Goal: Obtain resource: Download file/media

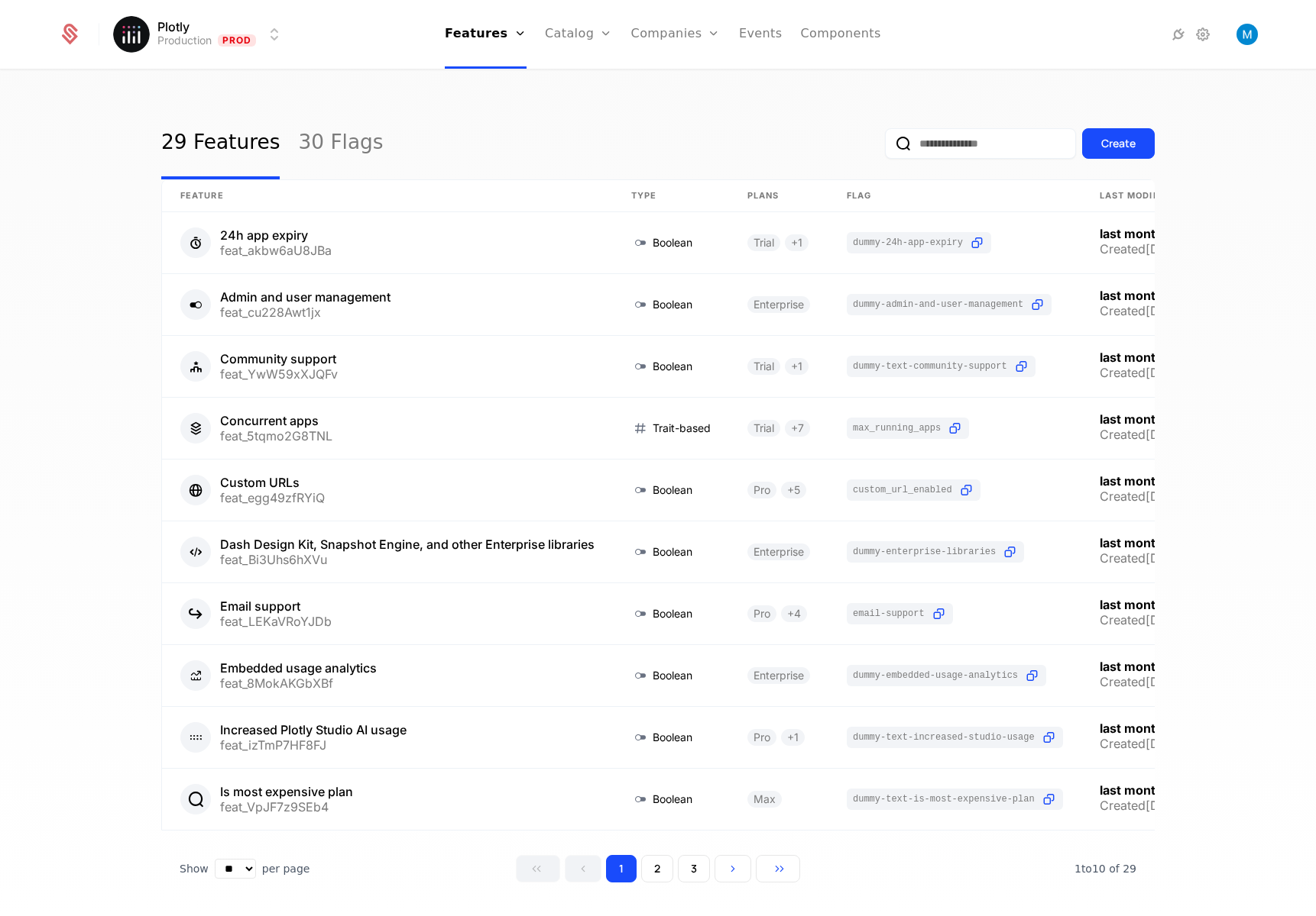
click at [583, 97] on div "29 Features 30 Flags Create Feature Type Plans Flag Last Modified 24h app expir…" at bounding box center [658, 498] width 1316 height 854
click at [704, 81] on link "Companies" at bounding box center [684, 75] width 70 height 12
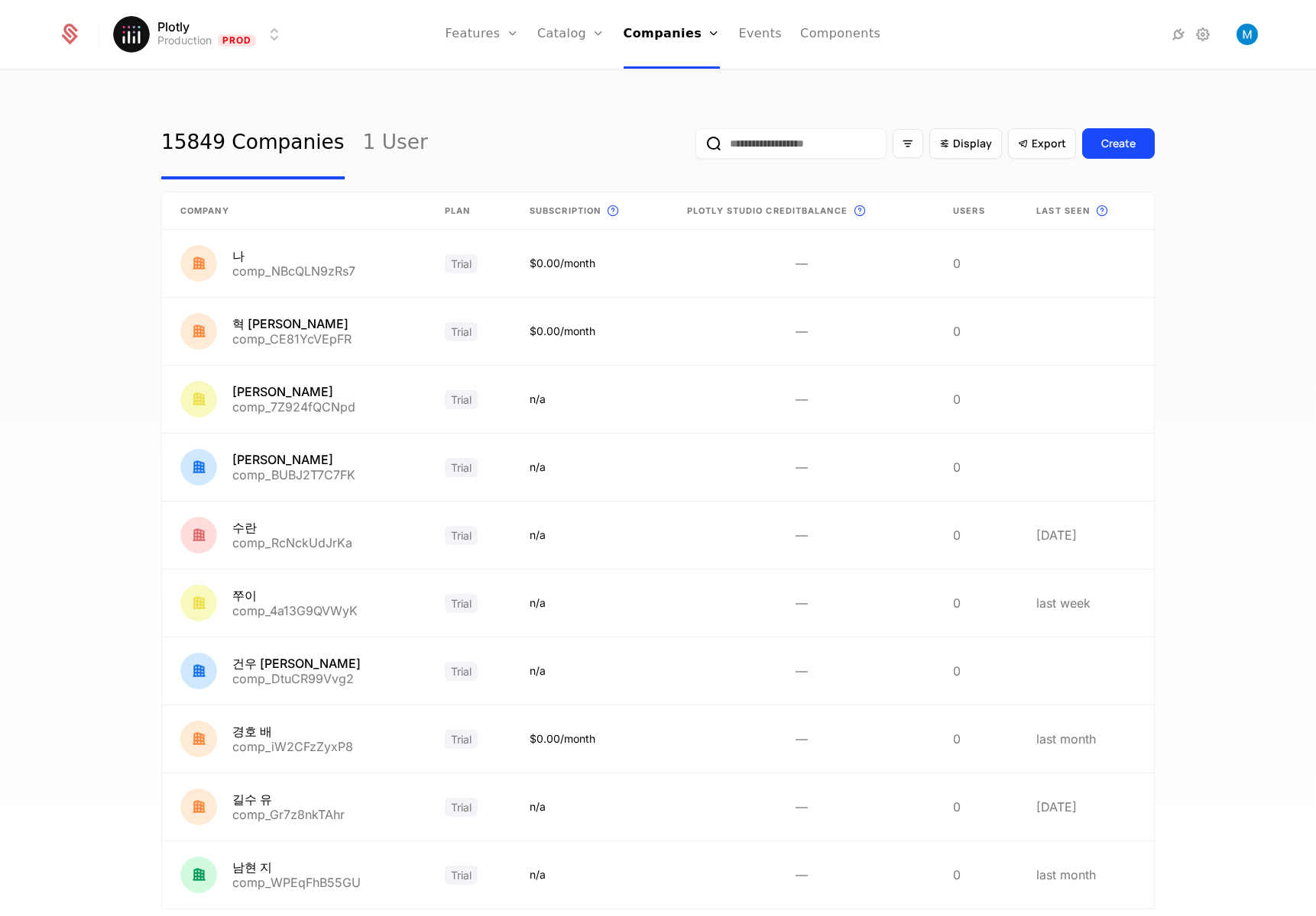
click at [70, 216] on div "15849 Companies 1 User Display Export Create Company Plan Subscription This is …" at bounding box center [658, 498] width 1316 height 854
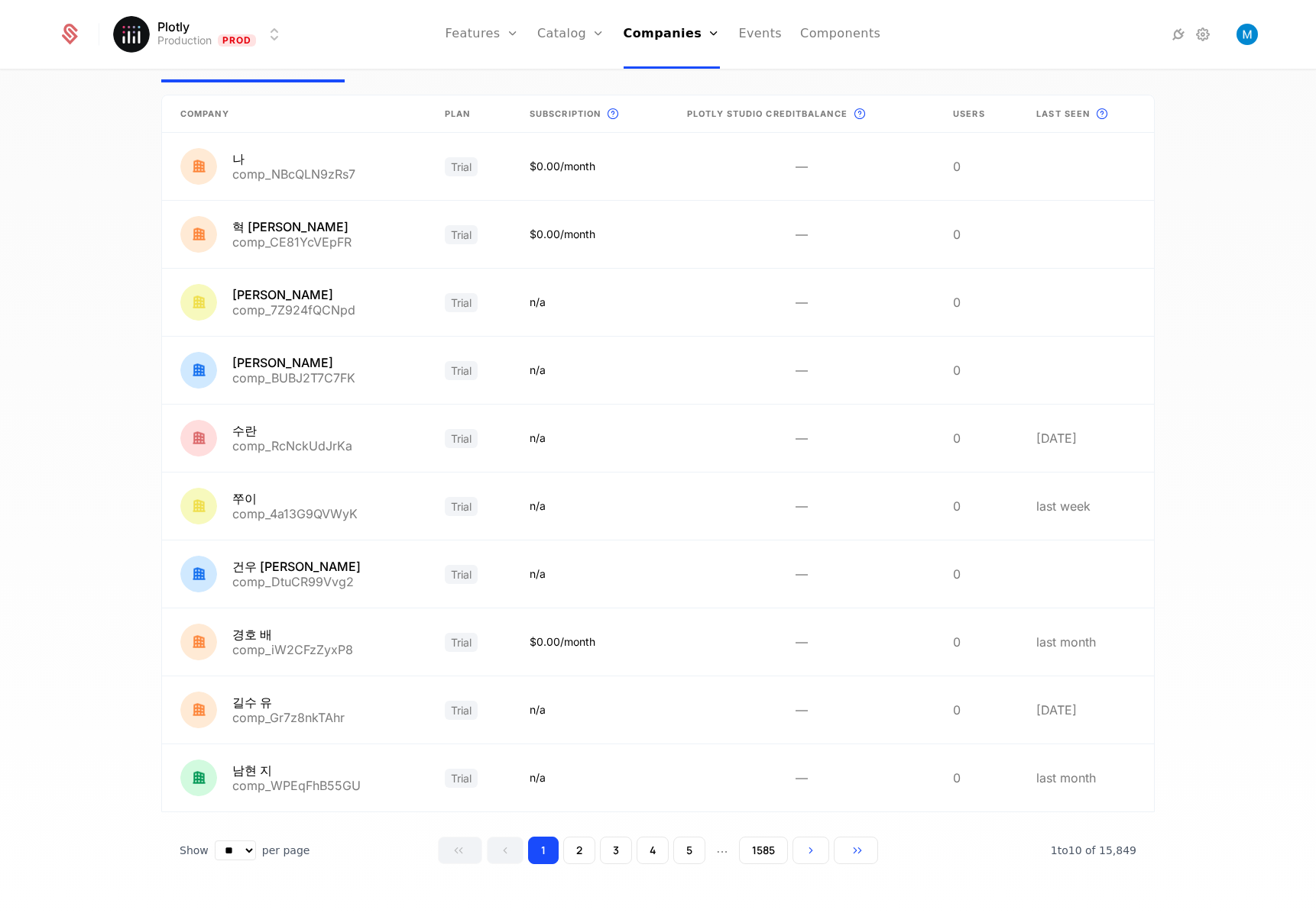
click at [581, 846] on button "2" at bounding box center [579, 851] width 32 height 28
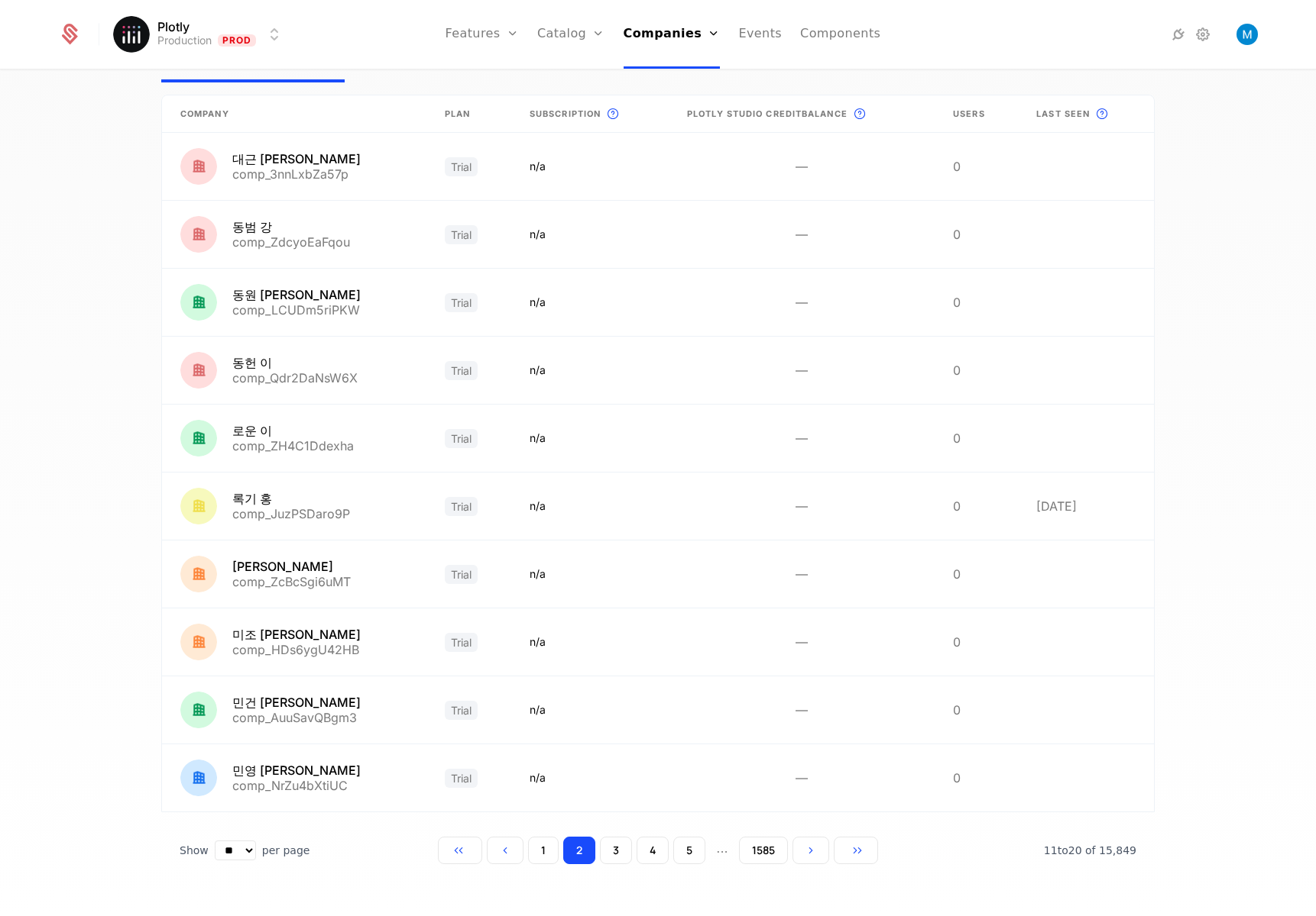
click at [611, 849] on button "3" at bounding box center [615, 851] width 32 height 28
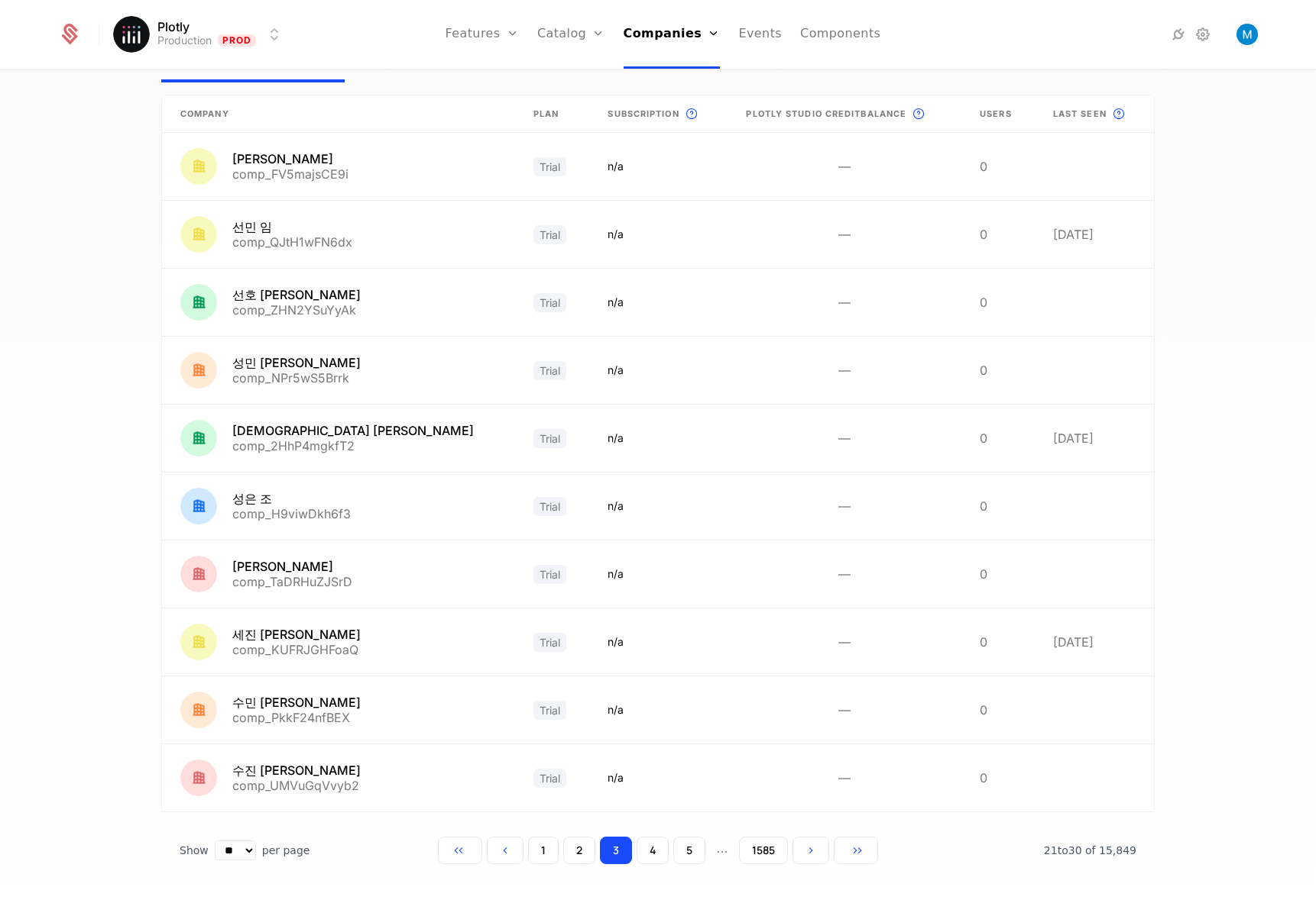
click at [641, 853] on button "4" at bounding box center [652, 851] width 32 height 28
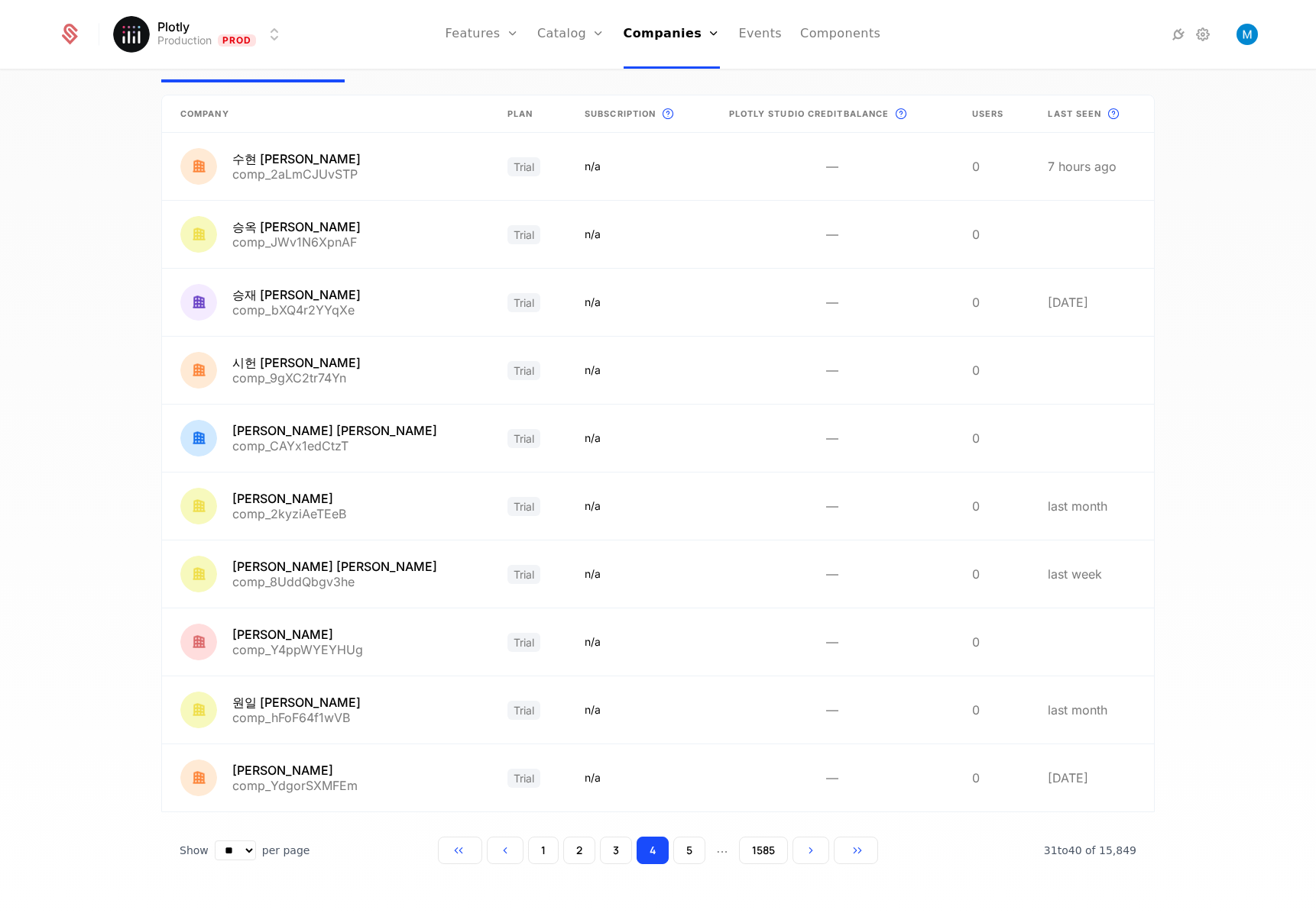
click at [679, 852] on button "5" at bounding box center [688, 851] width 32 height 28
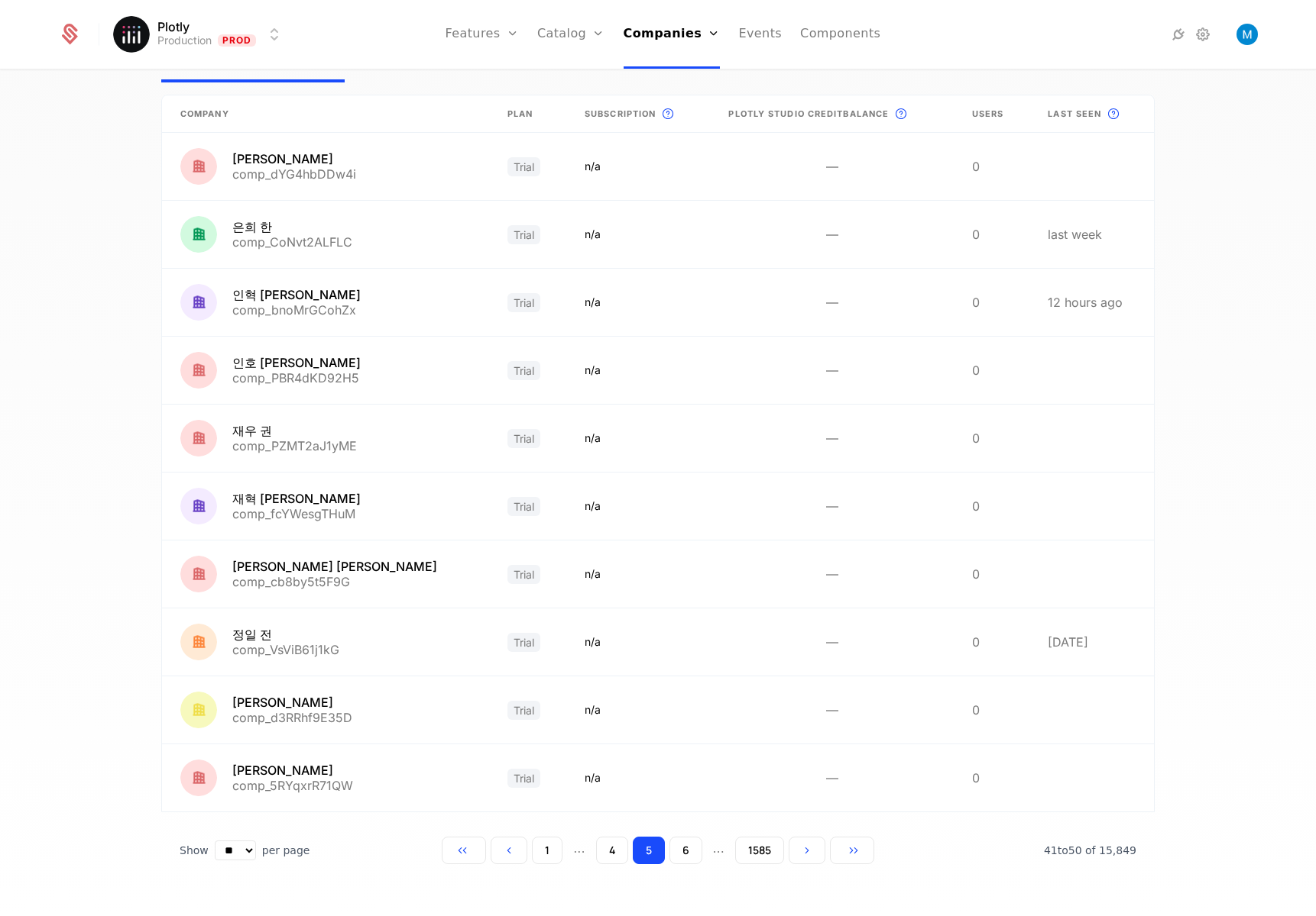
click at [689, 851] on button "6" at bounding box center [686, 851] width 33 height 28
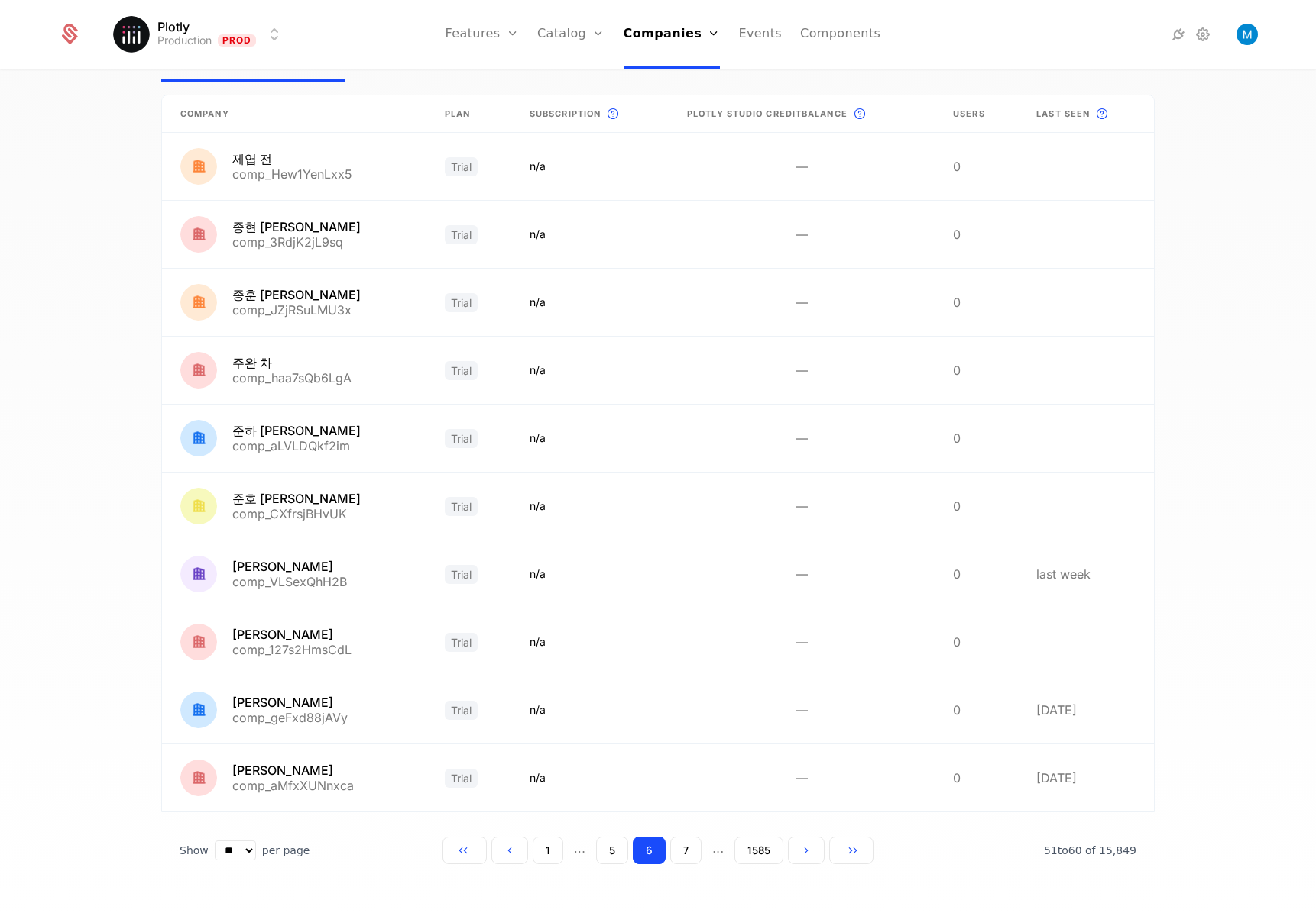
click at [689, 851] on button "7" at bounding box center [686, 851] width 31 height 28
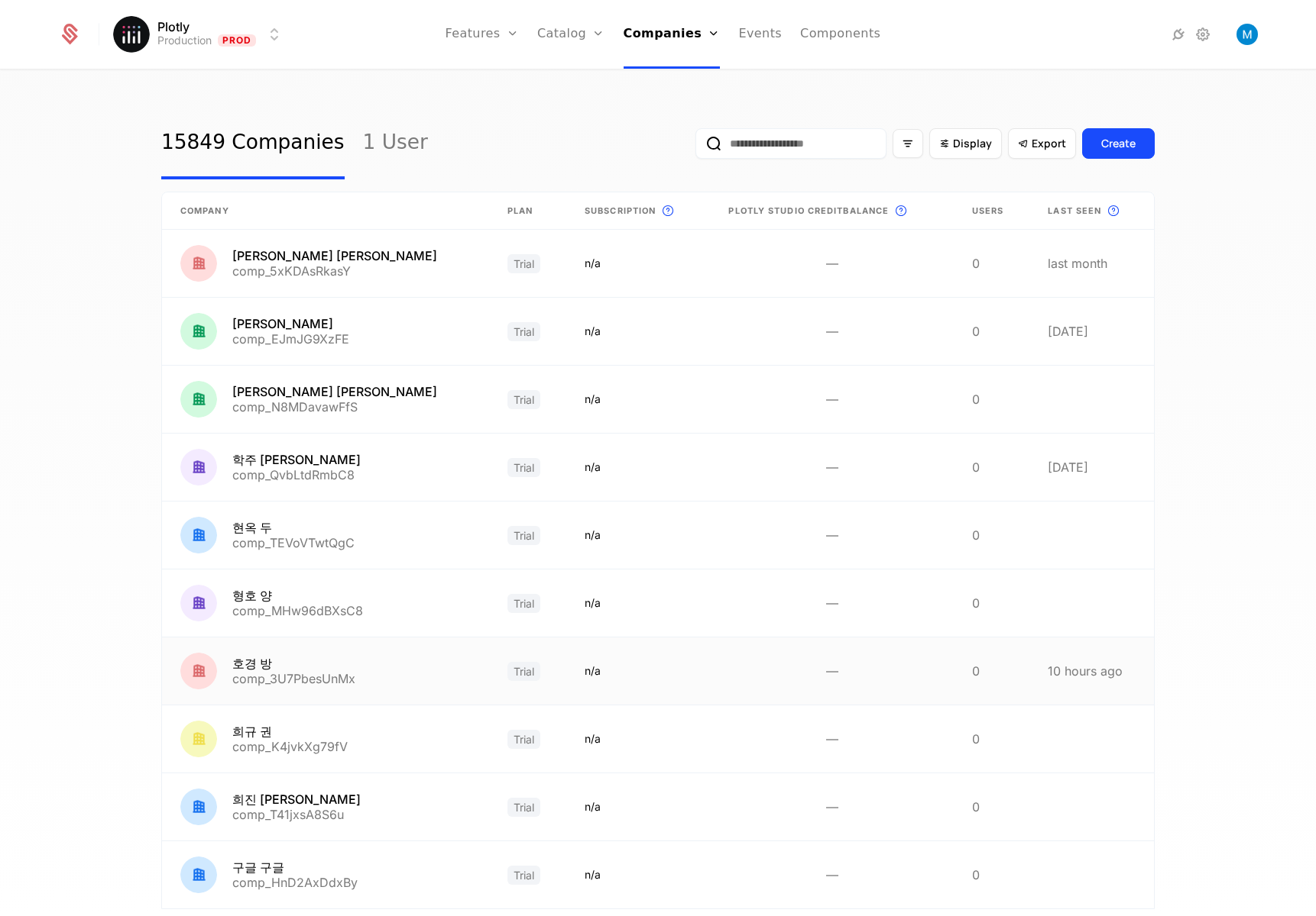
scroll to position [97, 0]
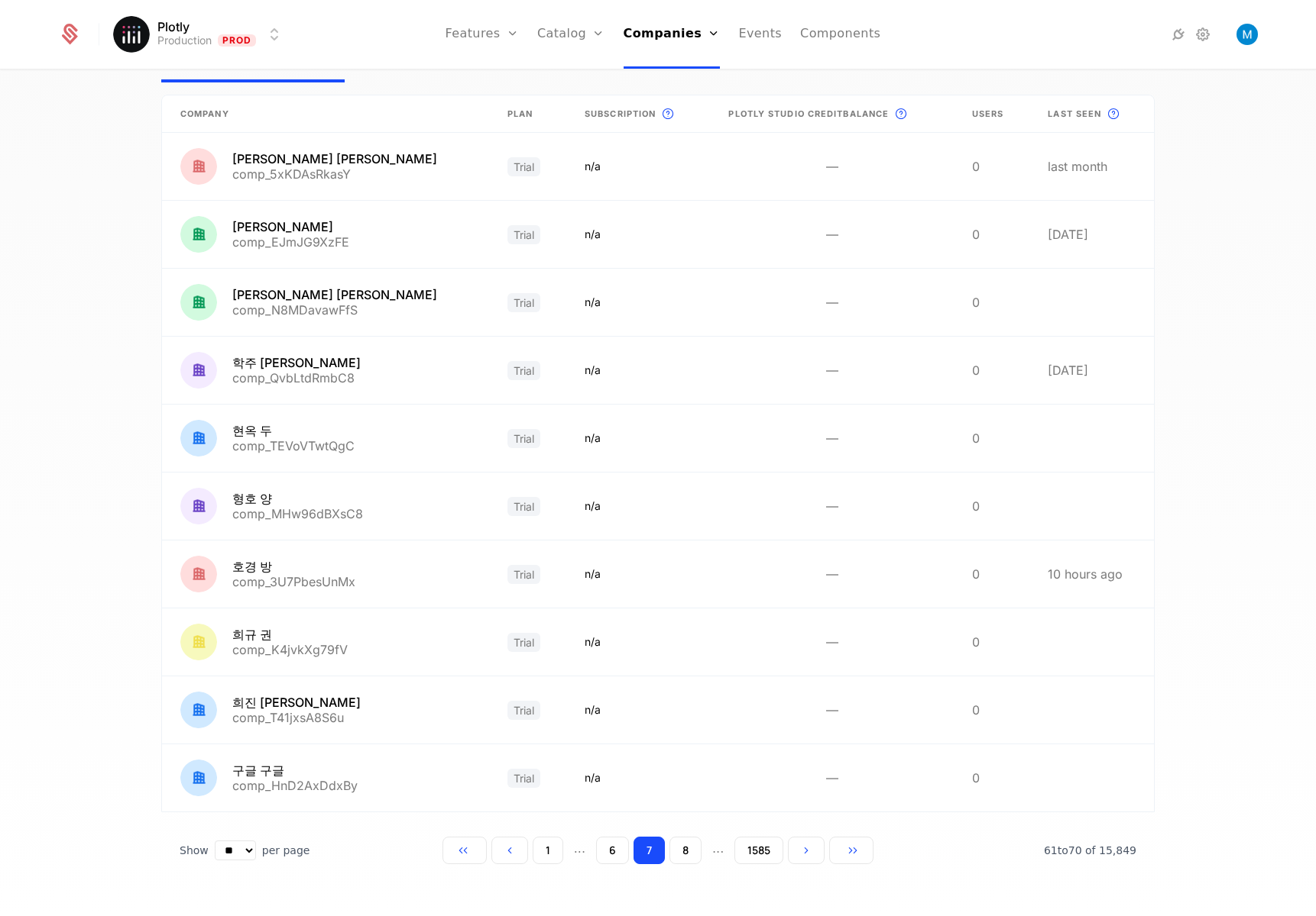
click at [681, 851] on button "8" at bounding box center [685, 851] width 32 height 28
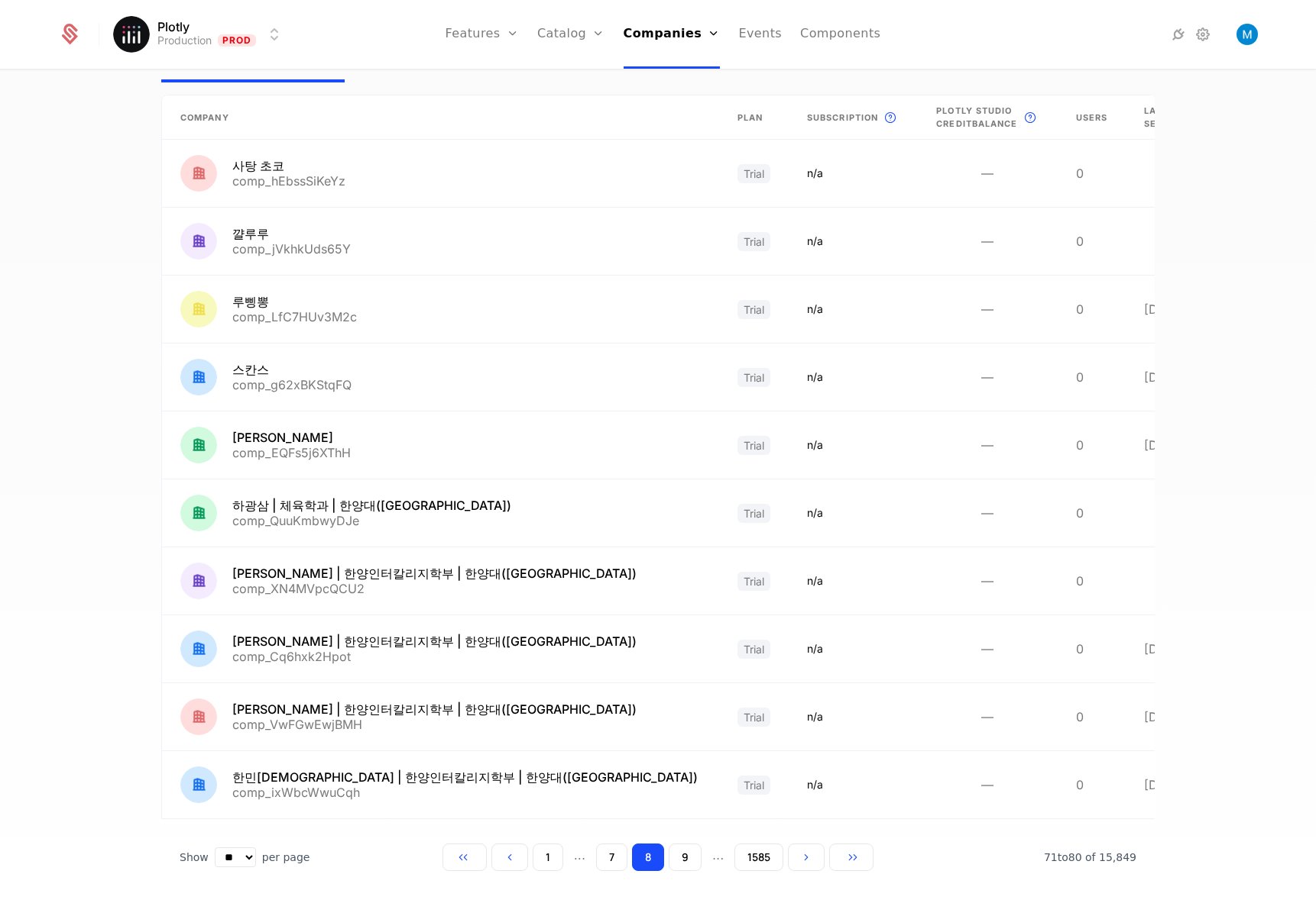
click at [748, 854] on button "1585" at bounding box center [759, 858] width 49 height 28
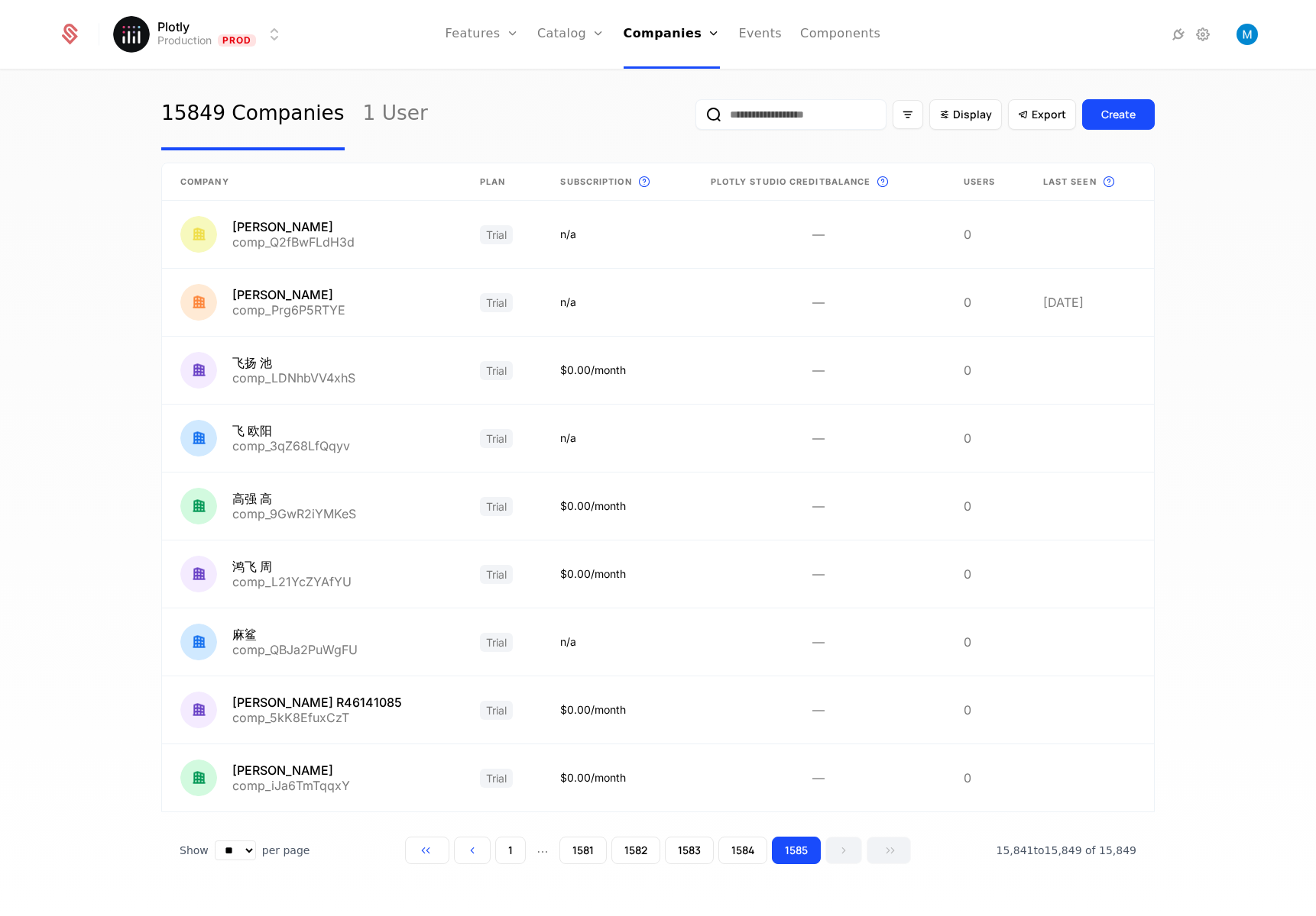
scroll to position [29, 0]
click at [744, 856] on button "1584" at bounding box center [742, 851] width 49 height 28
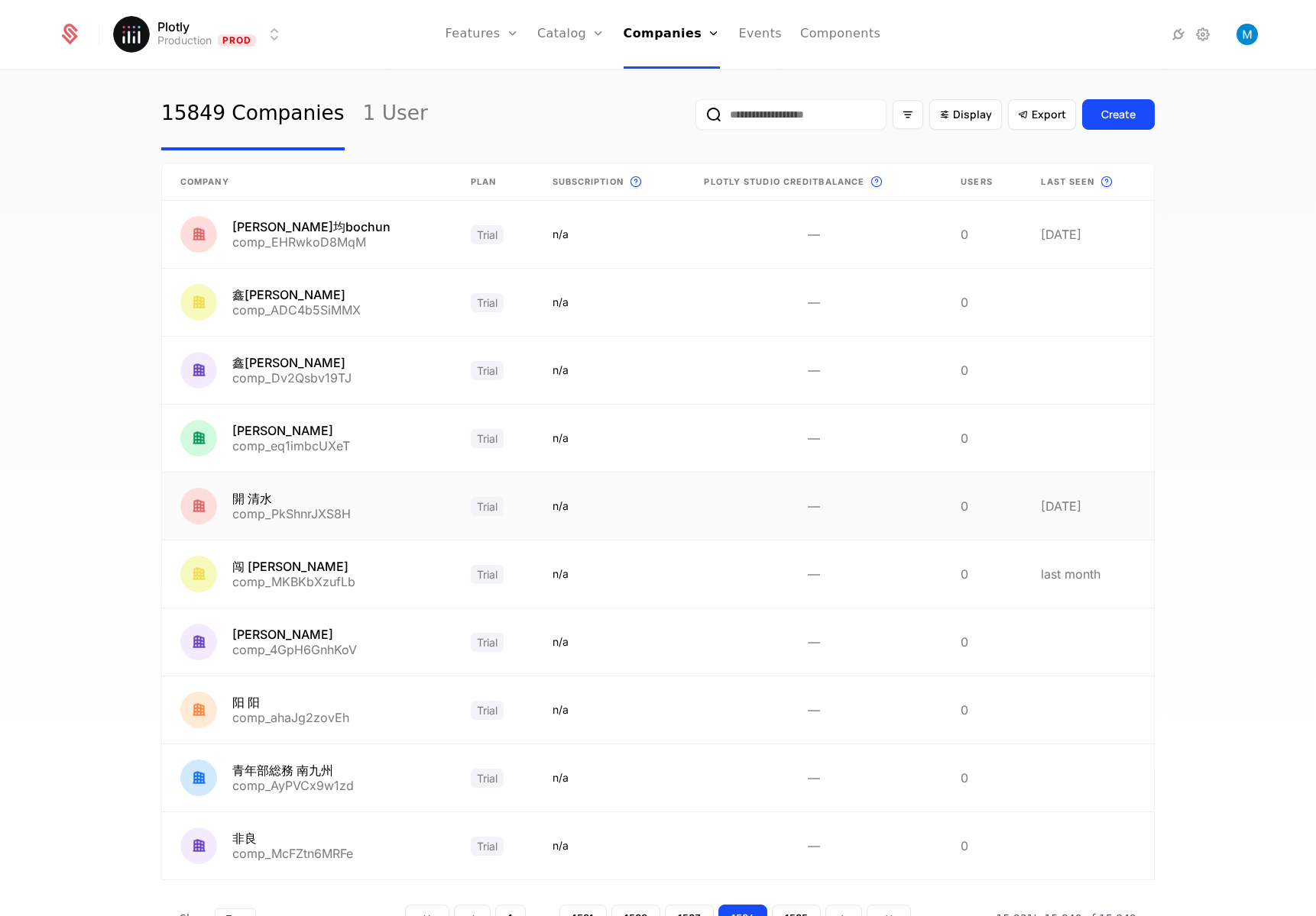
scroll to position [97, 0]
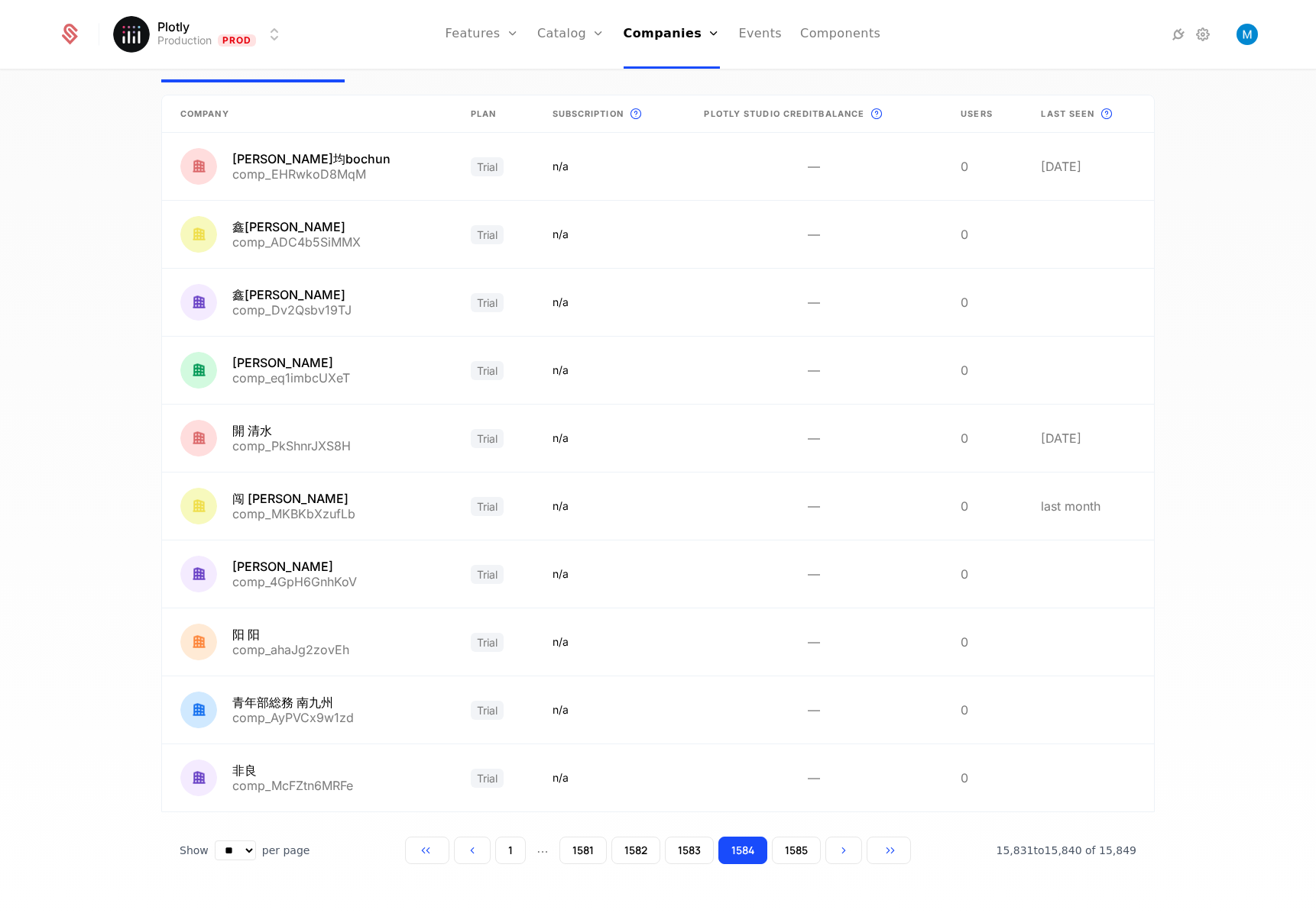
click at [581, 854] on button "1581" at bounding box center [583, 851] width 47 height 28
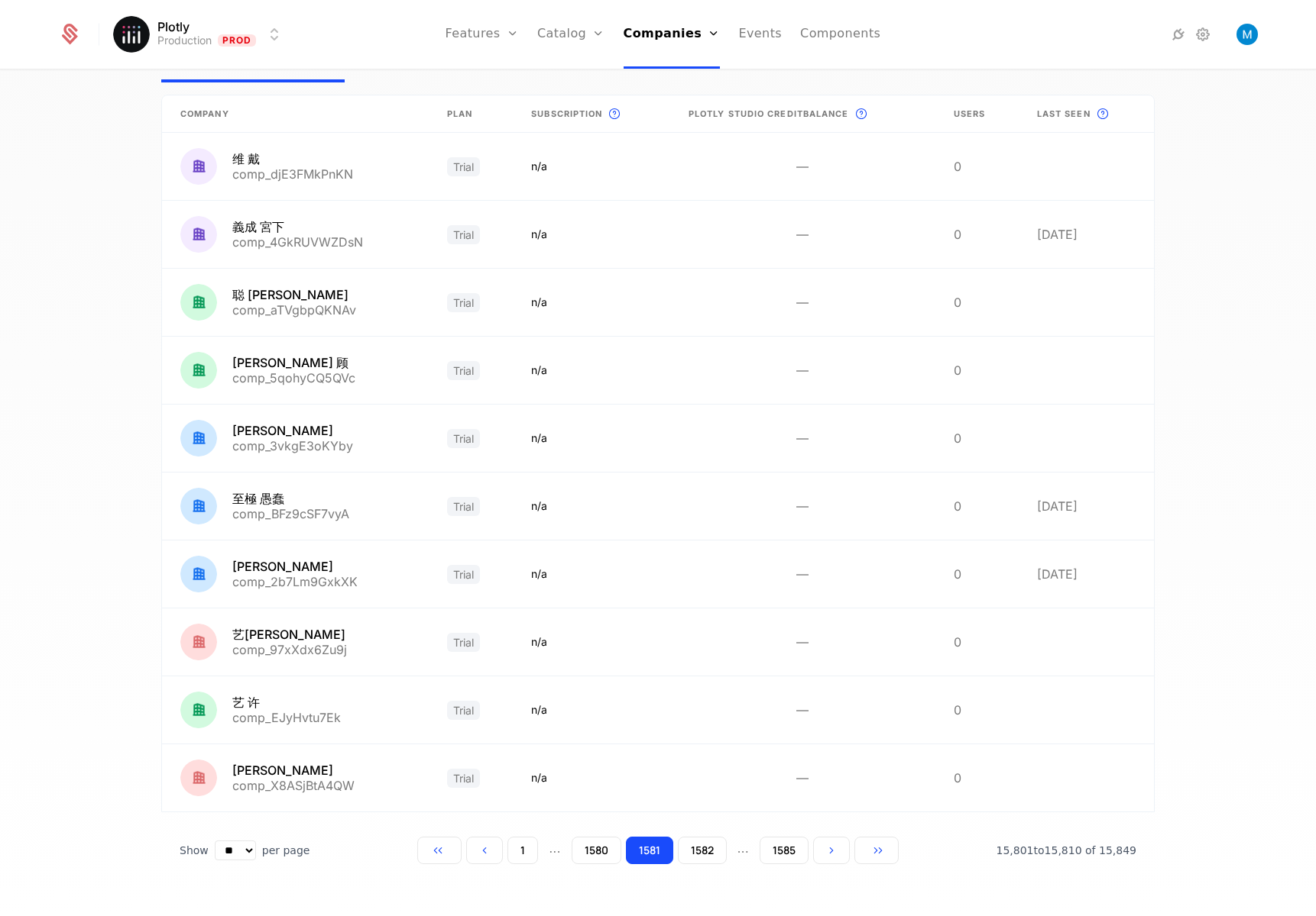
click at [579, 846] on button "1580" at bounding box center [596, 851] width 50 height 28
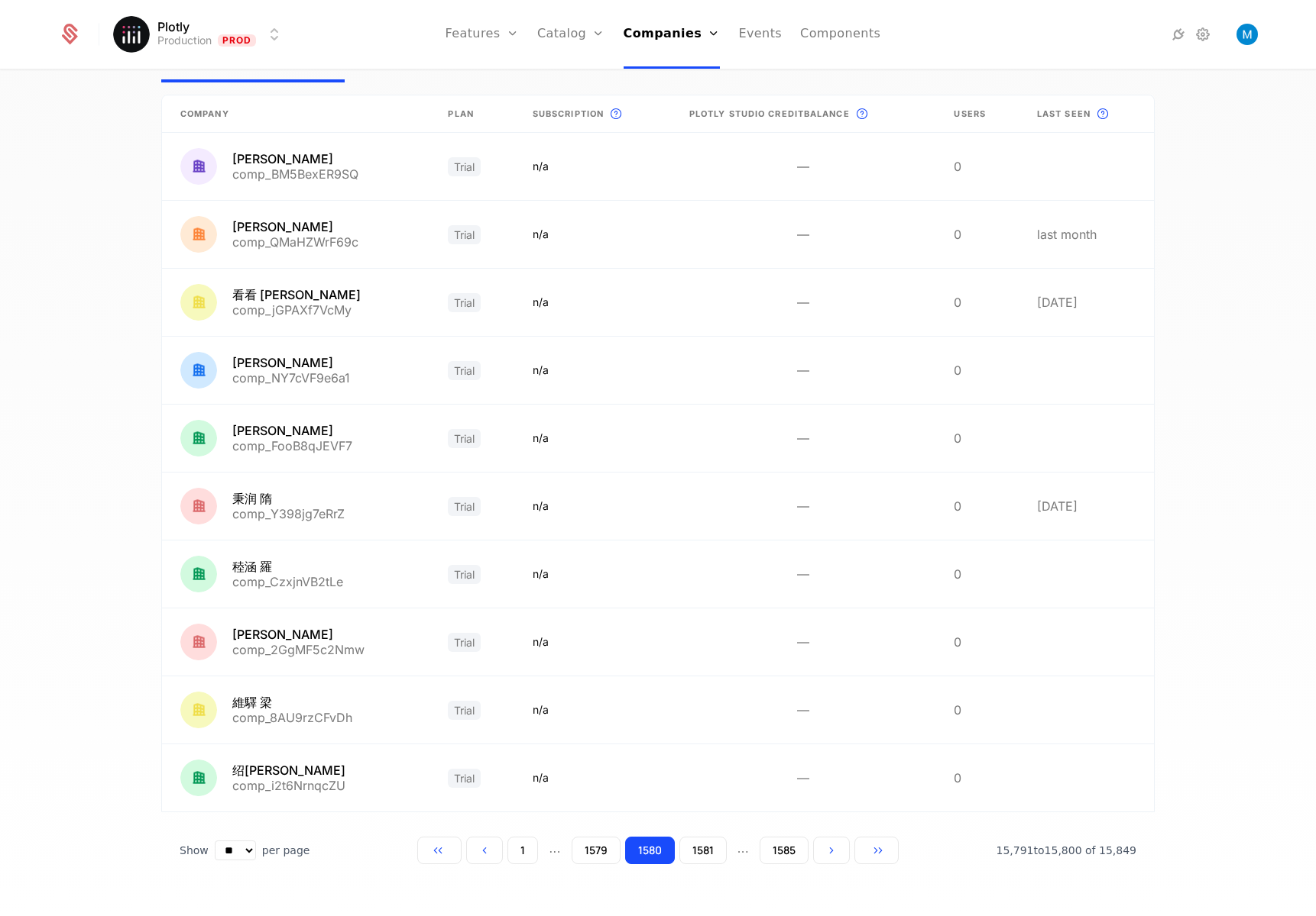
click at [585, 847] on button "1579" at bounding box center [596, 851] width 49 height 28
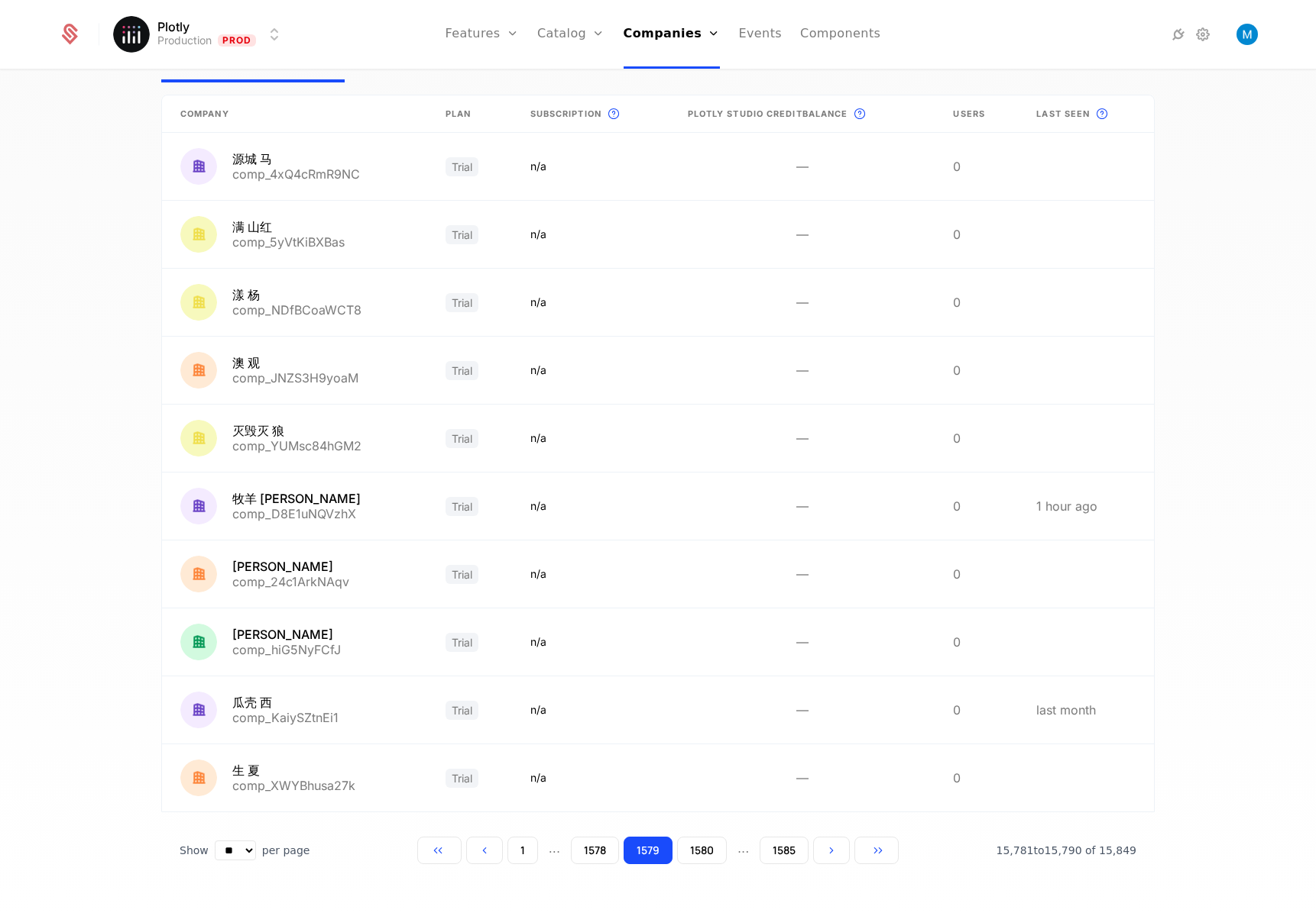
click at [588, 850] on button "1578" at bounding box center [594, 851] width 48 height 28
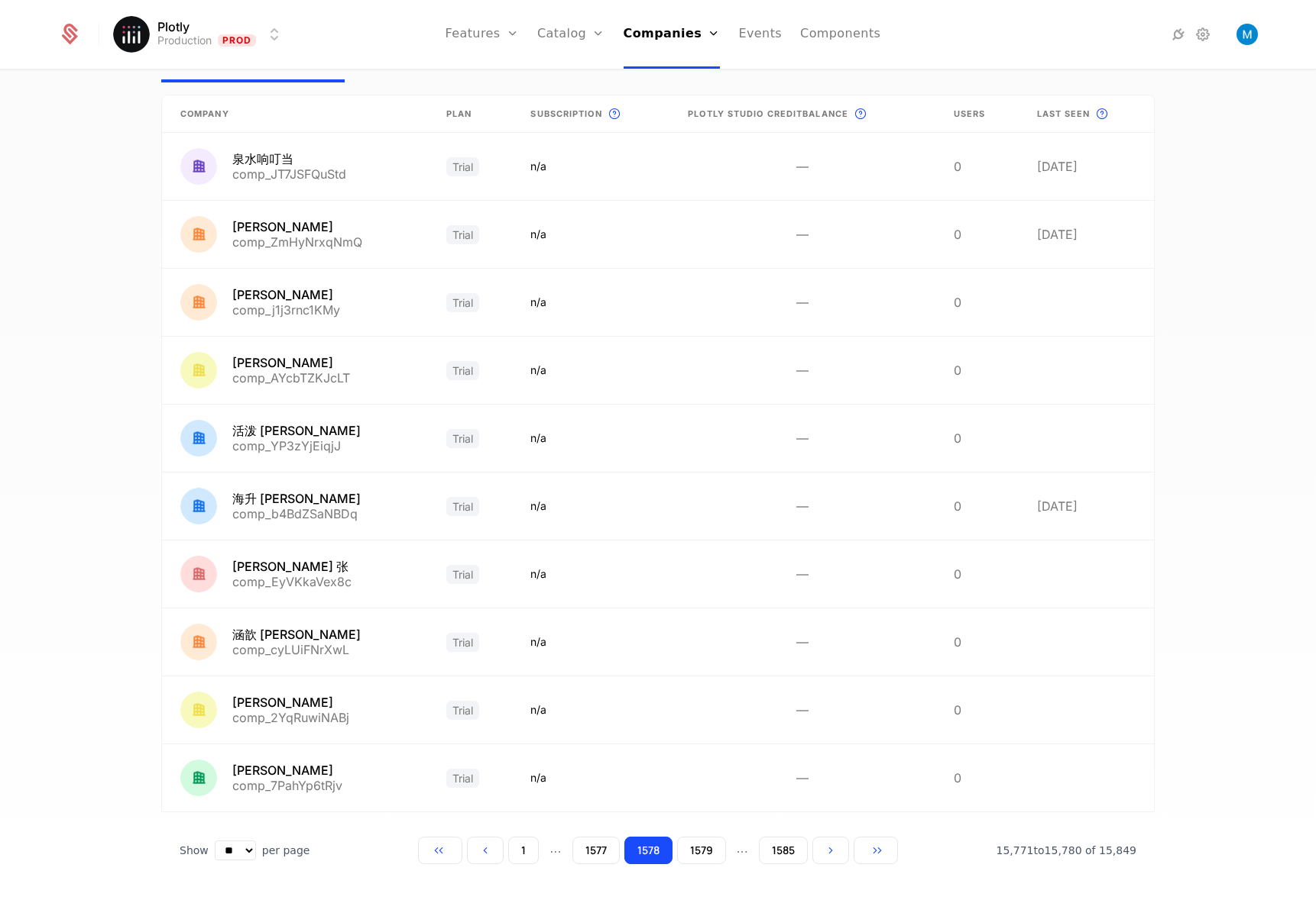
click at [588, 850] on button "1577" at bounding box center [596, 851] width 47 height 28
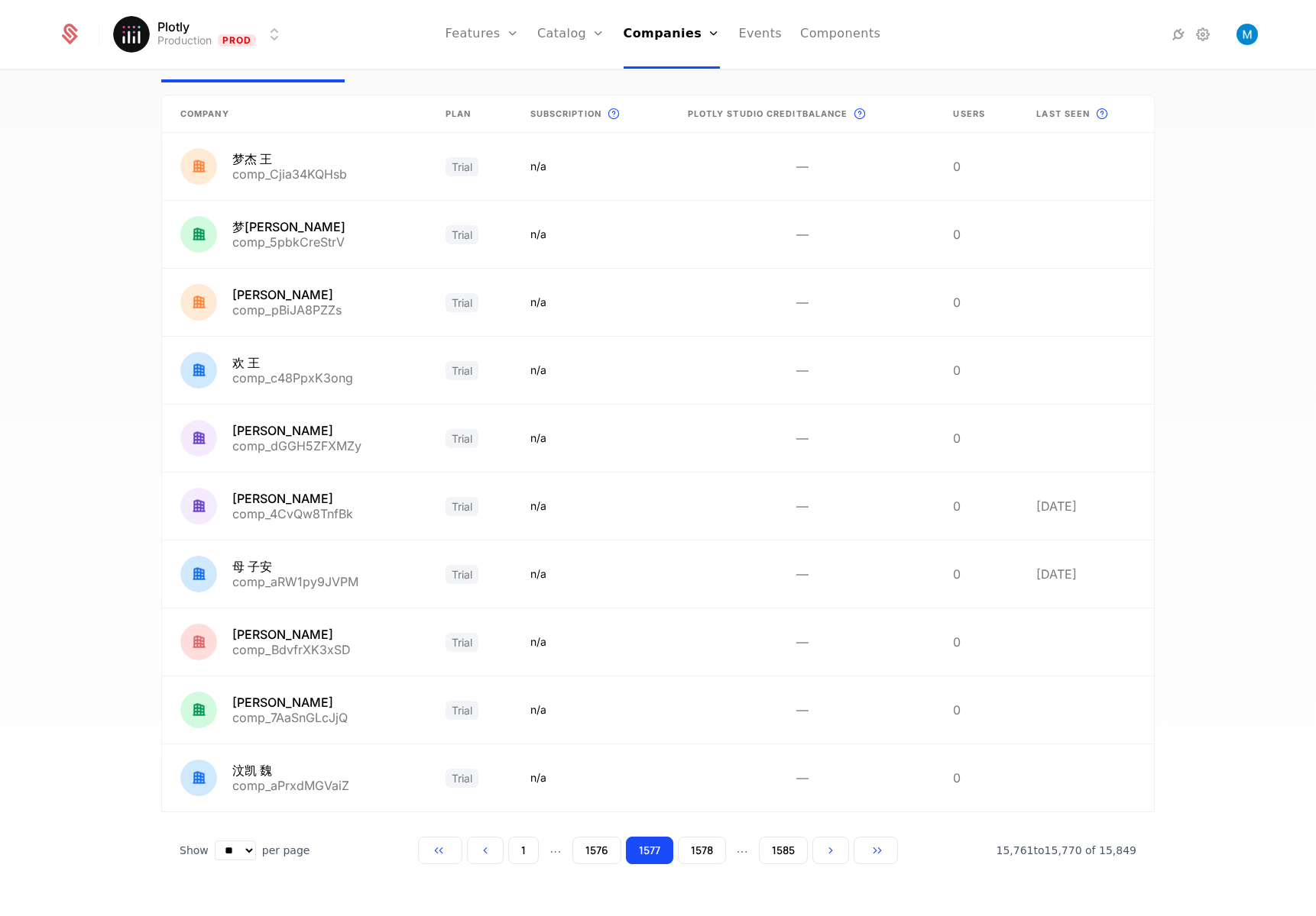
click at [588, 850] on button "1576" at bounding box center [597, 851] width 49 height 28
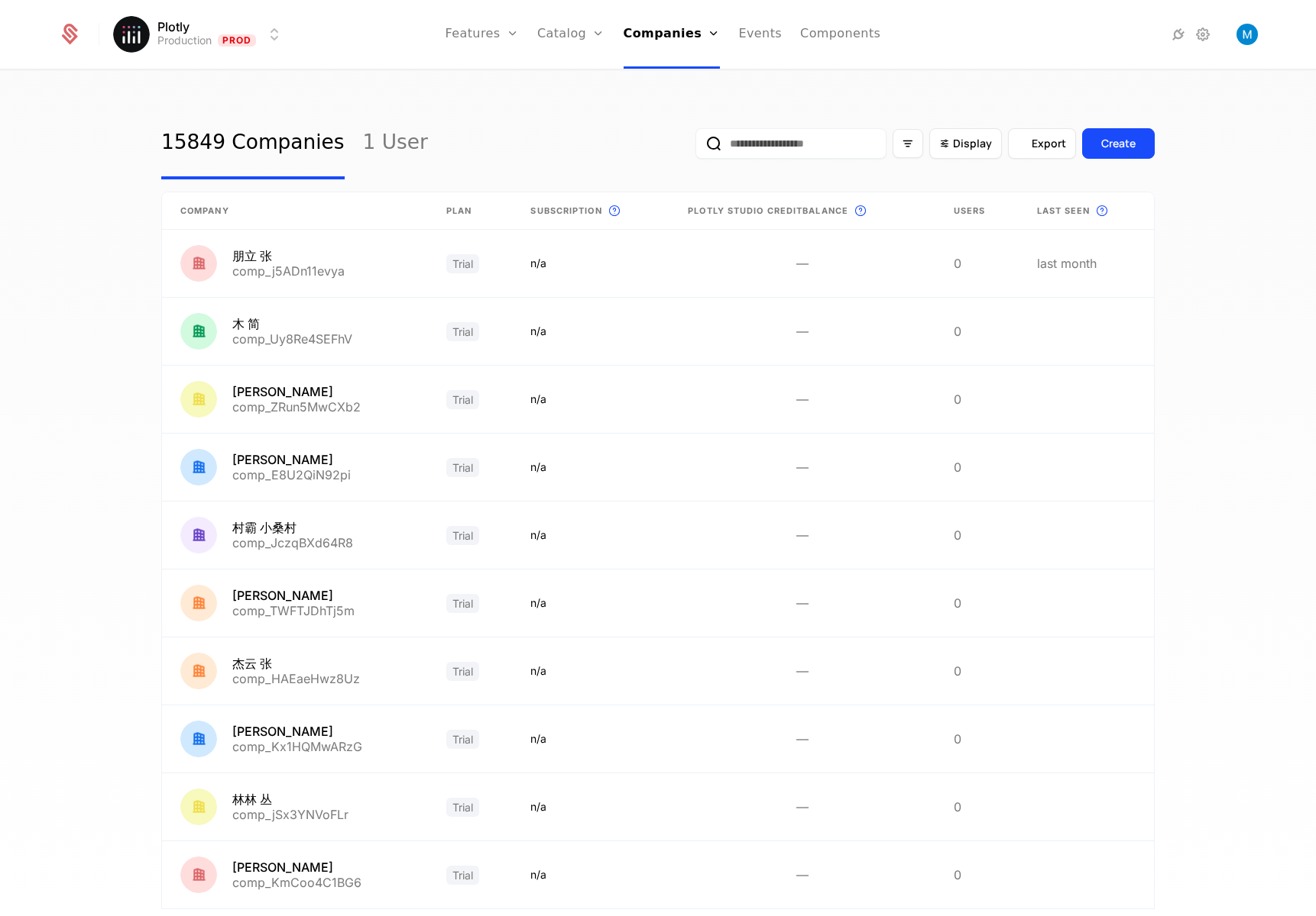
click at [1034, 143] on span "Export" at bounding box center [1049, 144] width 35 height 16
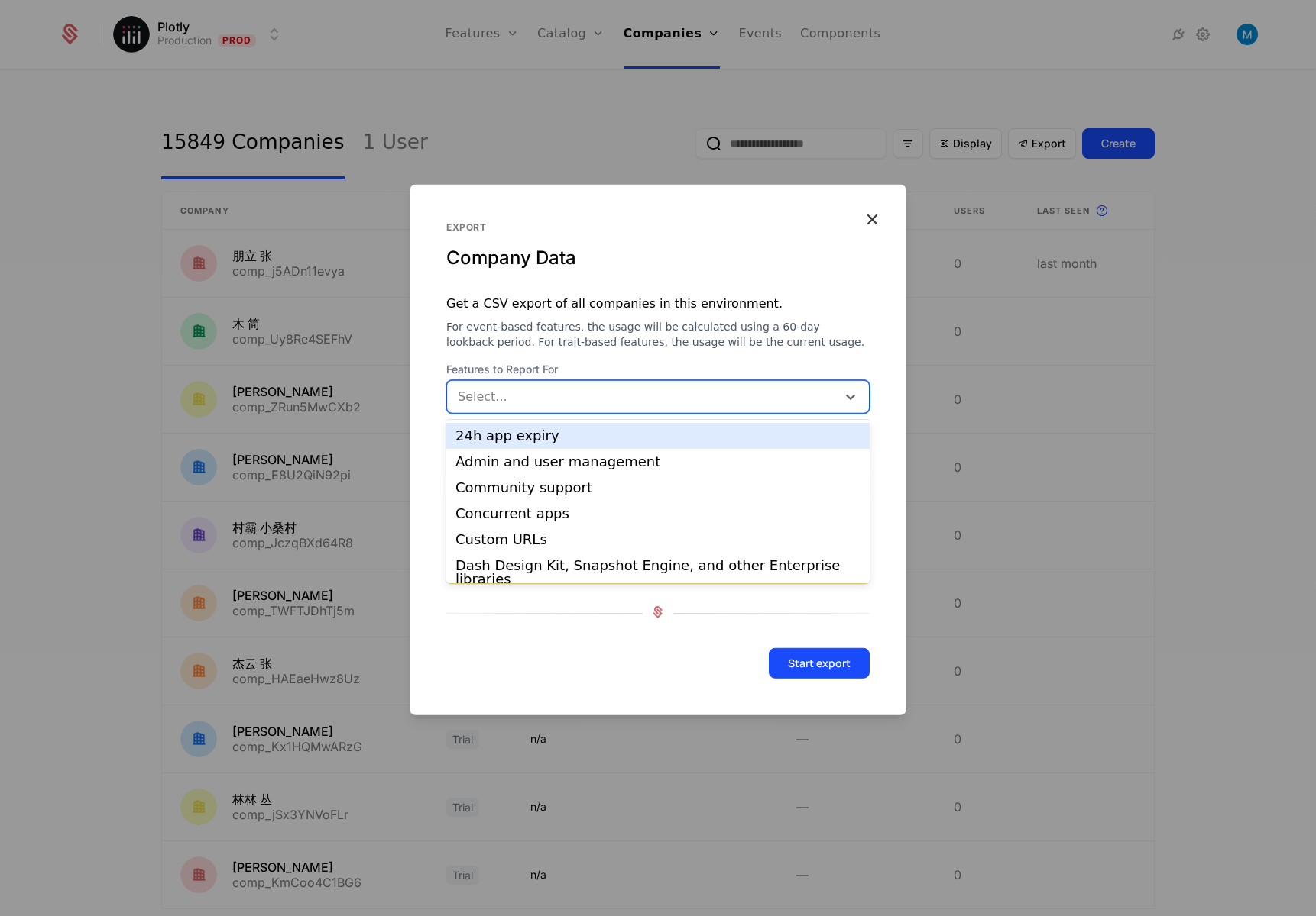
click at [528, 399] on div at bounding box center [641, 397] width 372 height 22
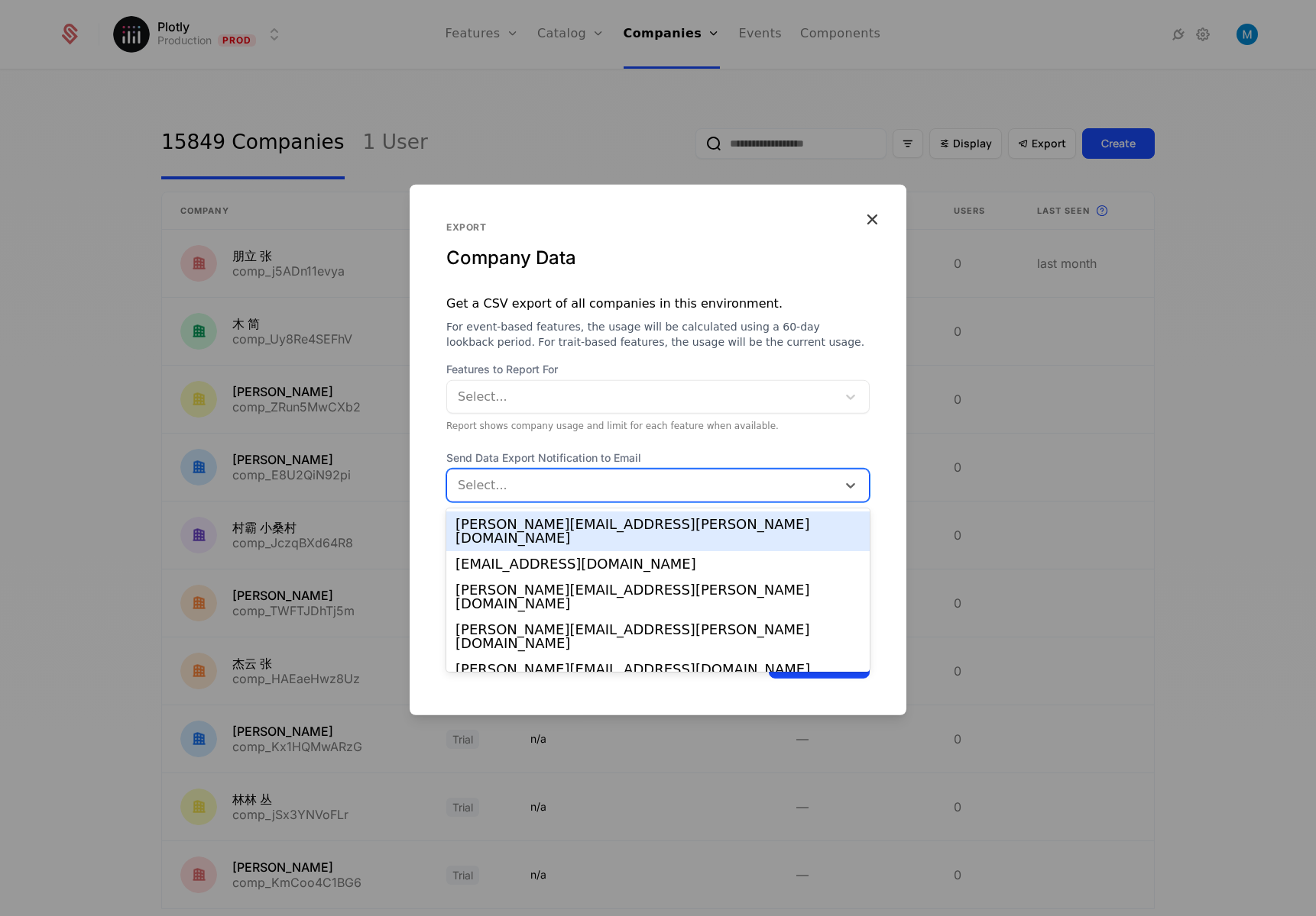
click at [531, 479] on div at bounding box center [641, 485] width 372 height 22
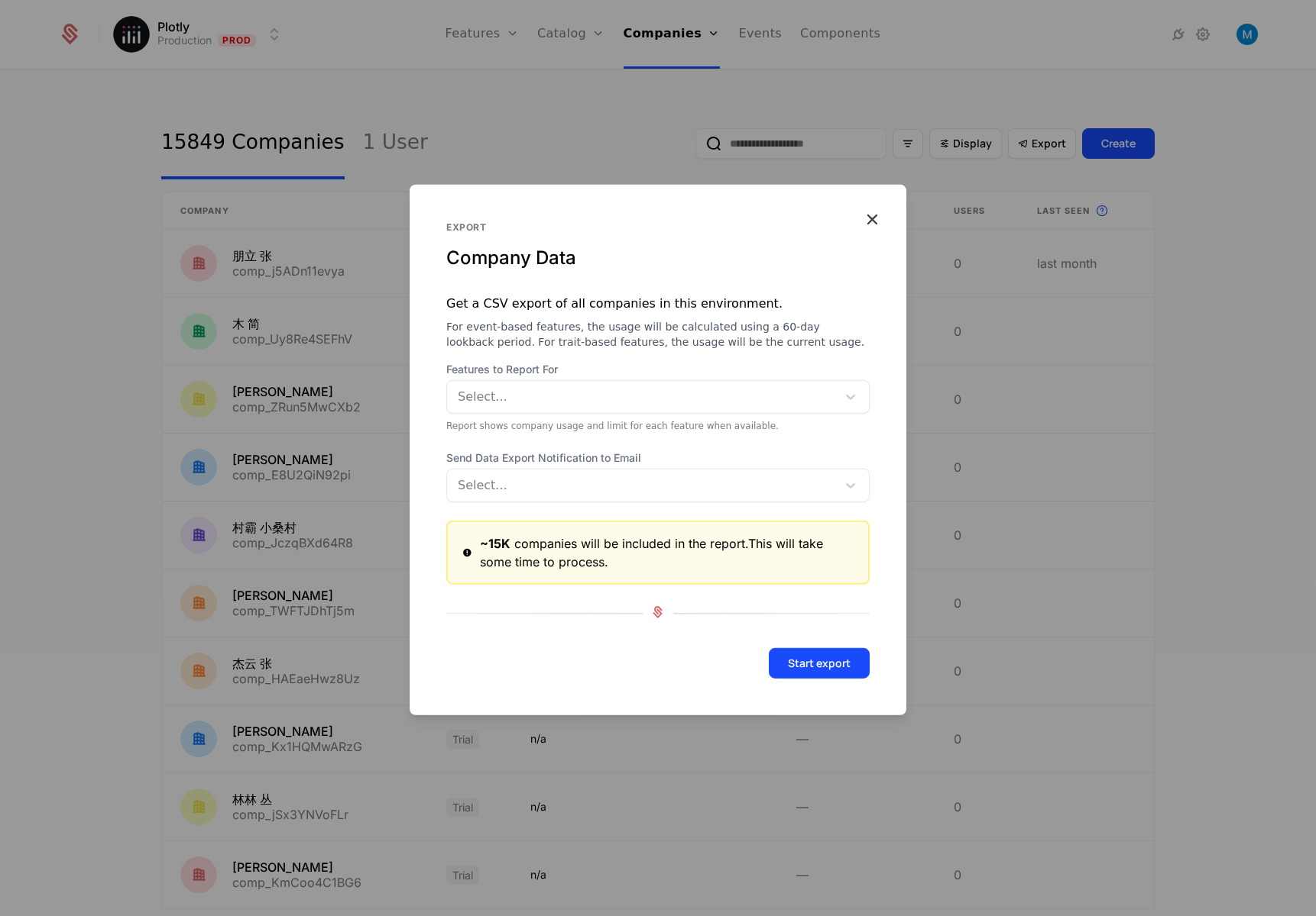
click at [590, 431] on div "Report shows company usage and limit for each feature when available." at bounding box center [658, 426] width 423 height 12
click at [577, 392] on div at bounding box center [641, 397] width 372 height 22
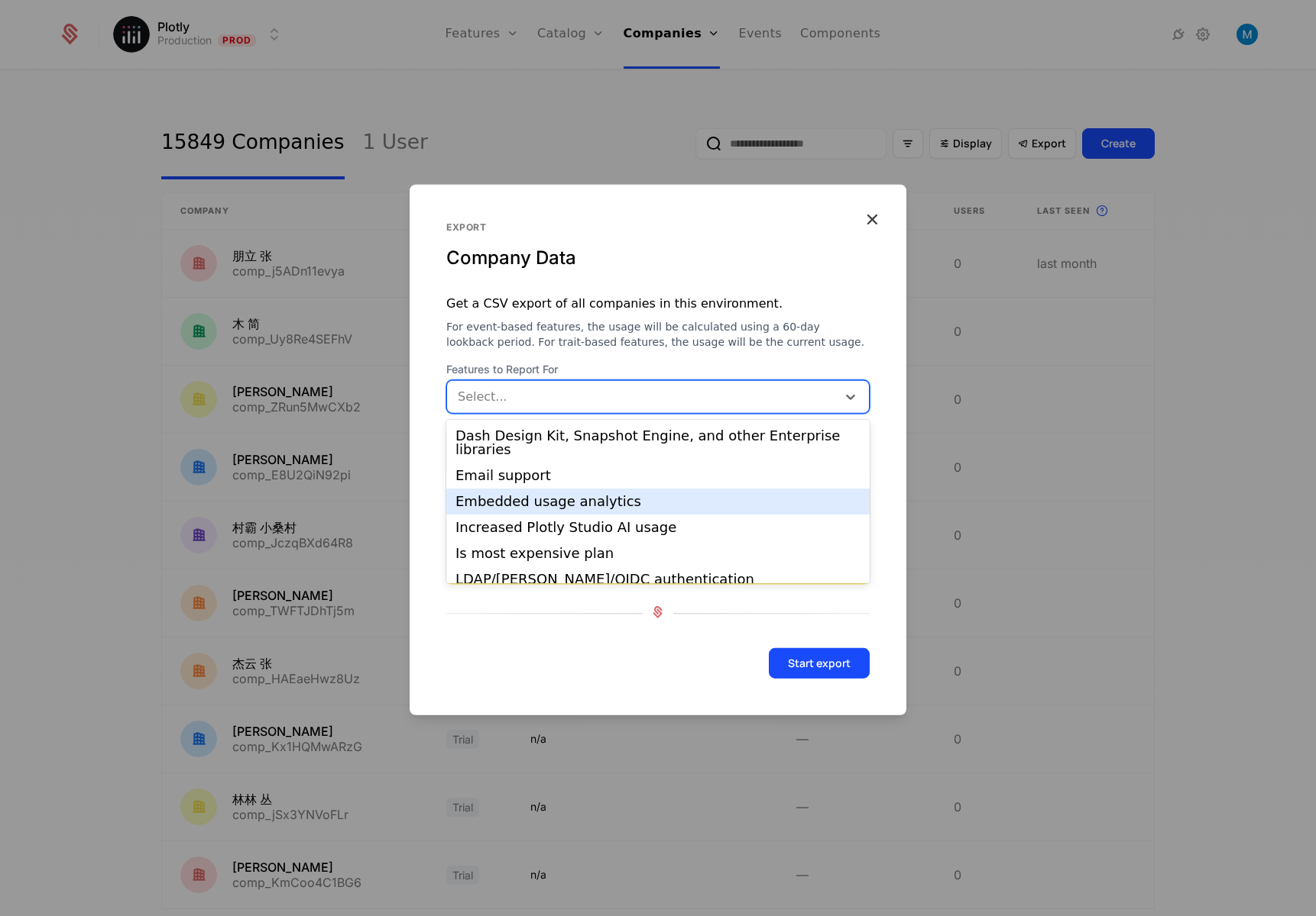
scroll to position [394, 0]
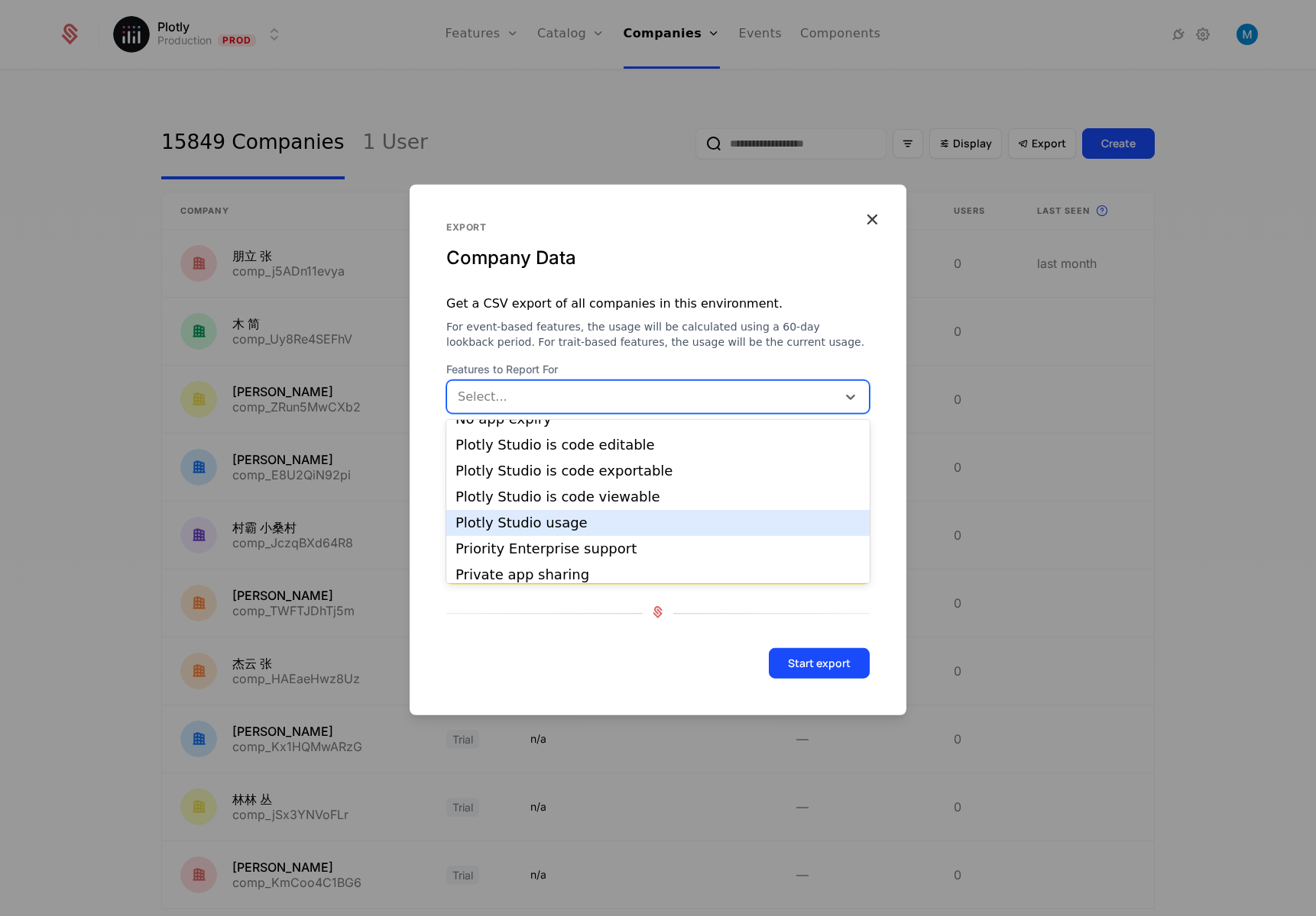
click at [666, 522] on div "Plotly Studio usage" at bounding box center [657, 523] width 405 height 14
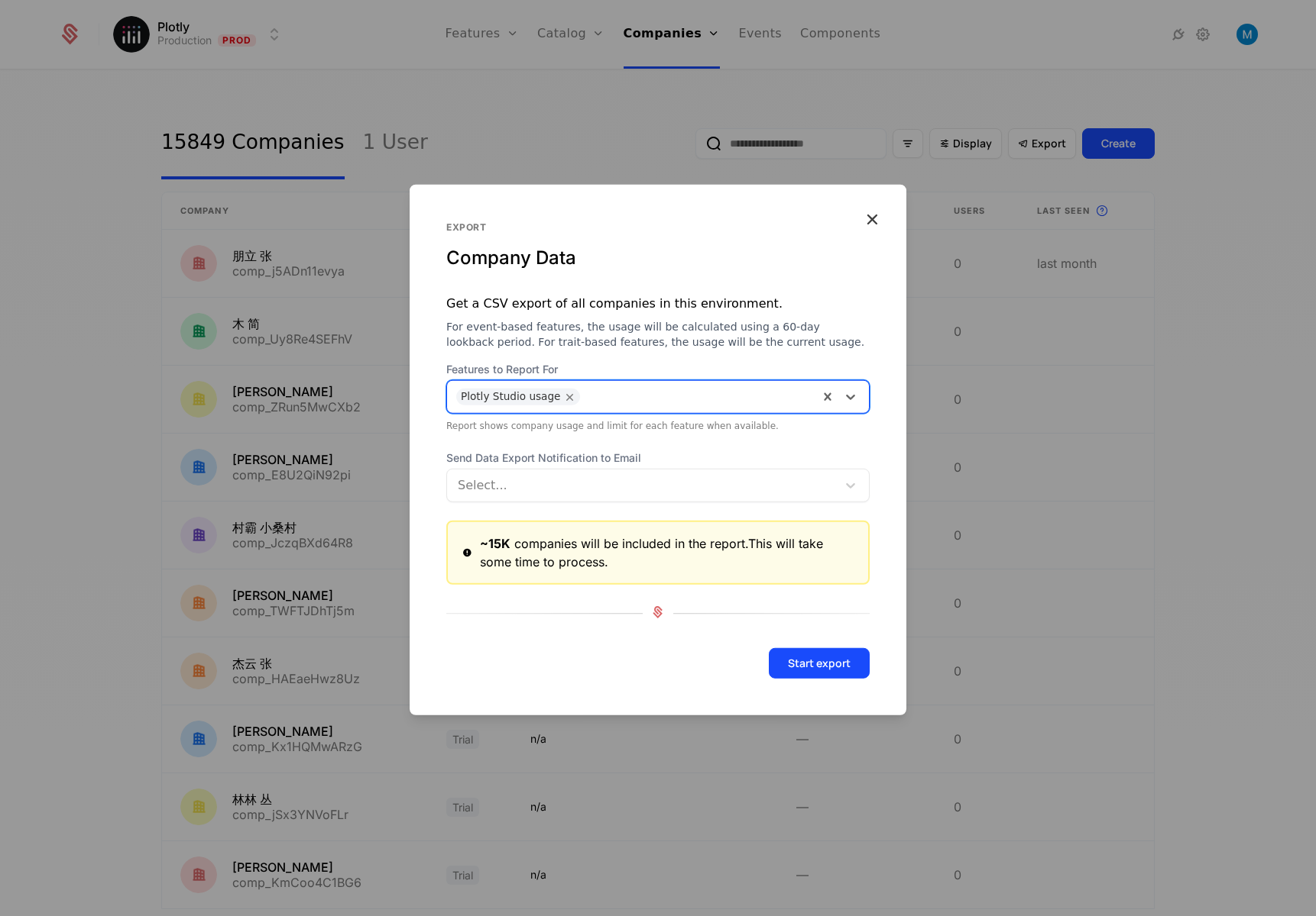
click at [639, 391] on div at bounding box center [697, 397] width 225 height 22
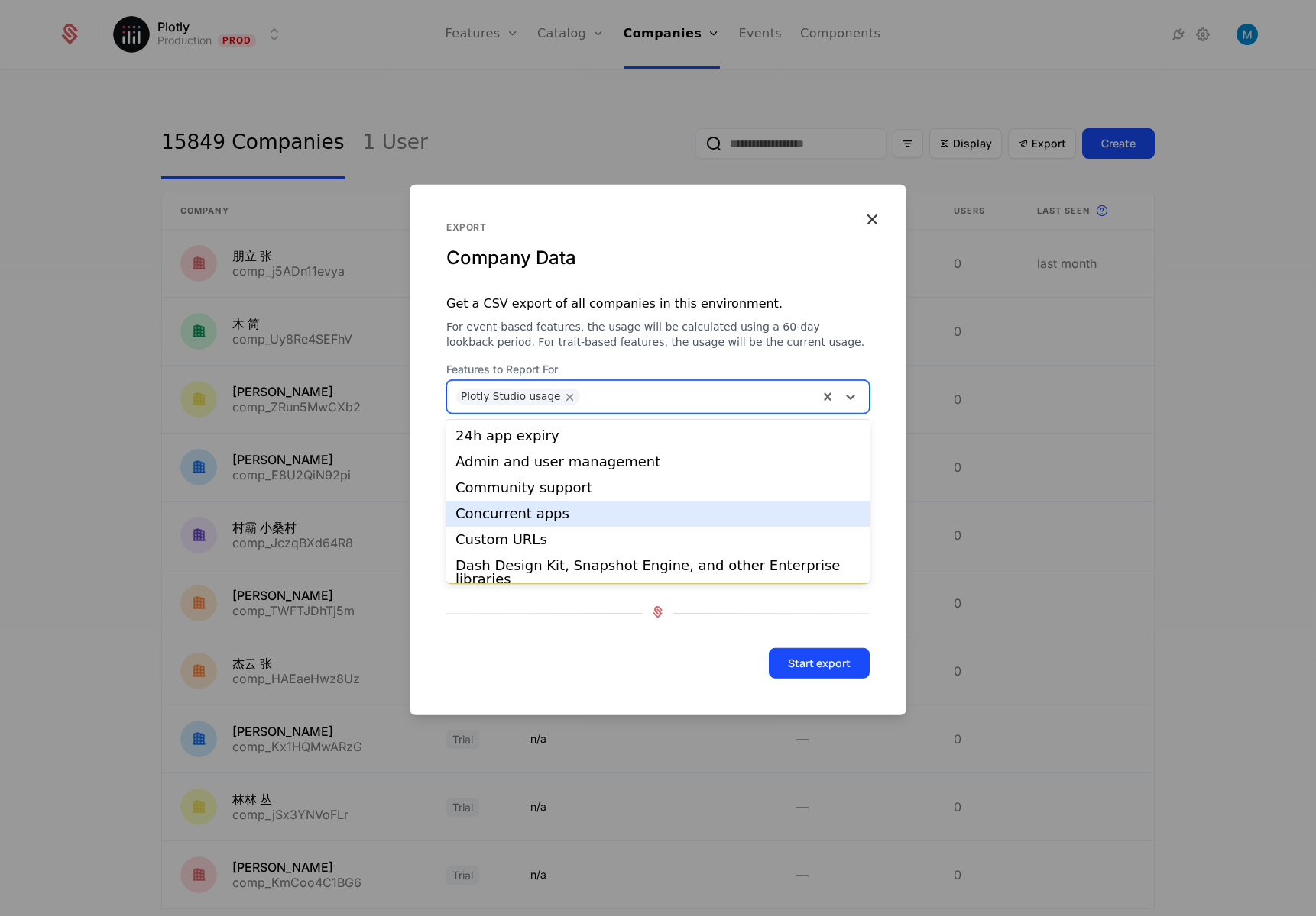
click at [628, 505] on div "Concurrent apps" at bounding box center [658, 514] width 423 height 26
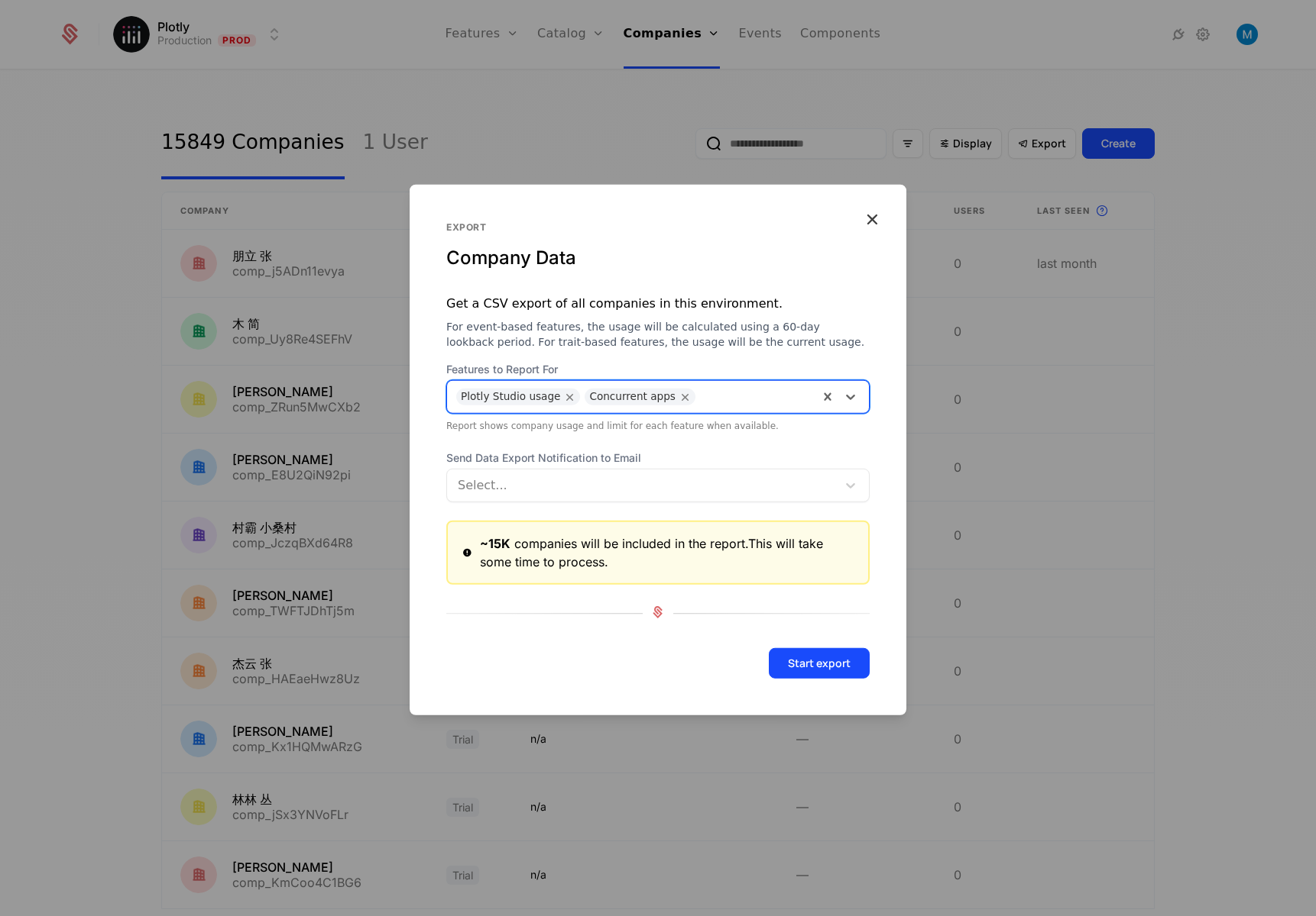
click at [723, 398] on div at bounding box center [755, 397] width 110 height 22
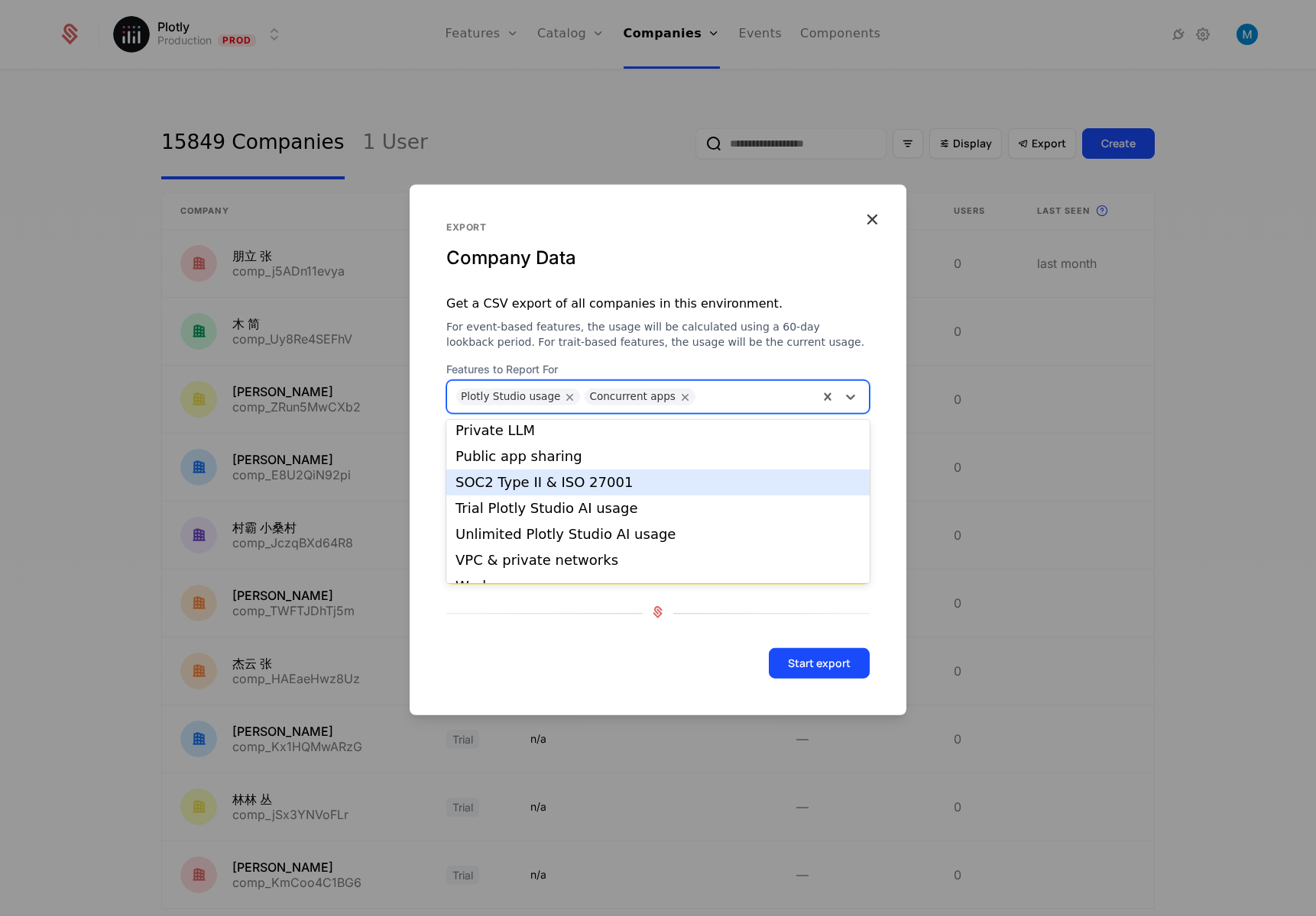
scroll to position [558, 0]
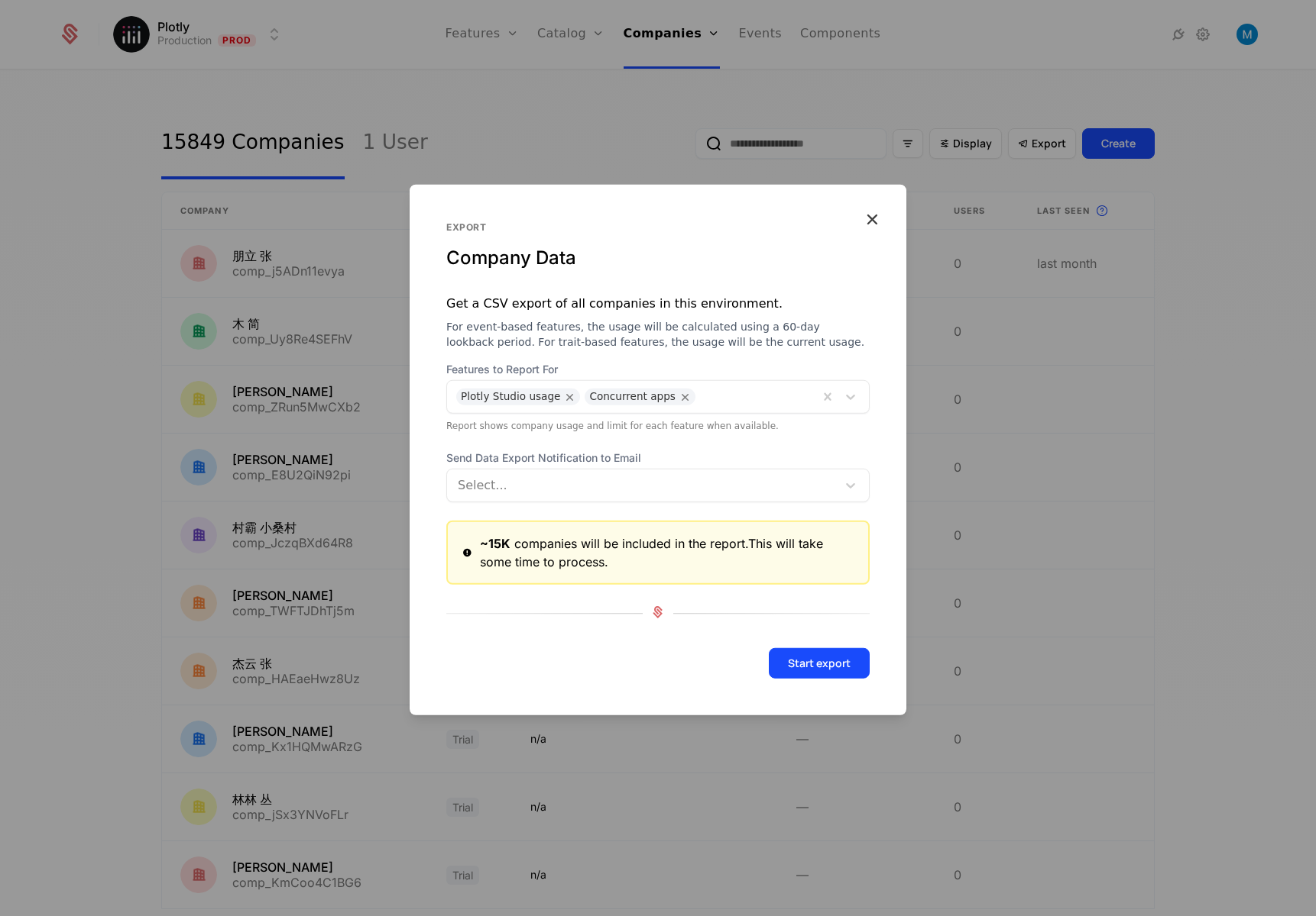
click at [608, 672] on div "Start export" at bounding box center [658, 663] width 423 height 30
click at [834, 679] on form "Features to Report For Plotly Studio usage Concurrent apps Report shows company…" at bounding box center [658, 538] width 497 height 353
click at [656, 483] on div at bounding box center [641, 485] width 372 height 22
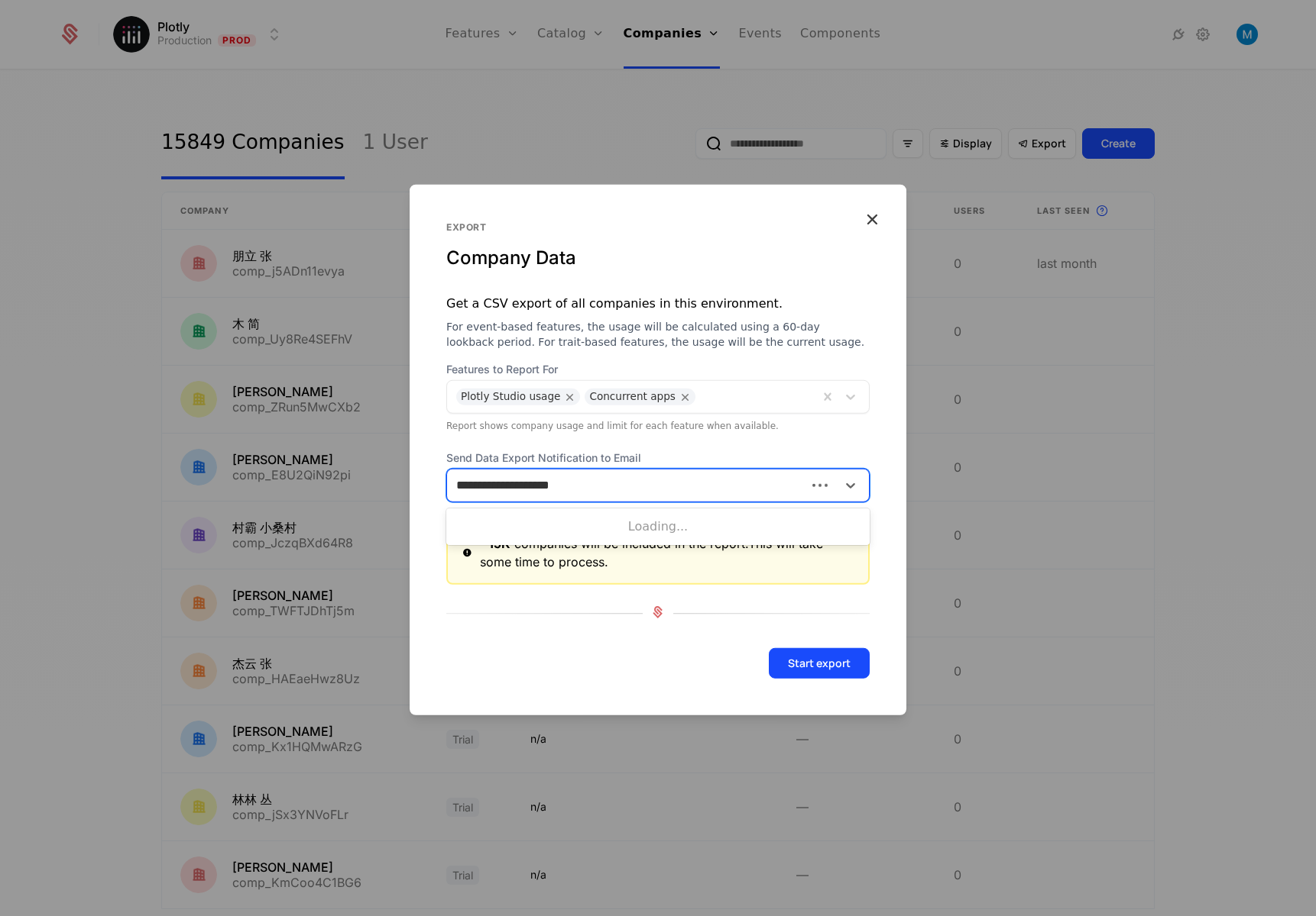
type input "**********"
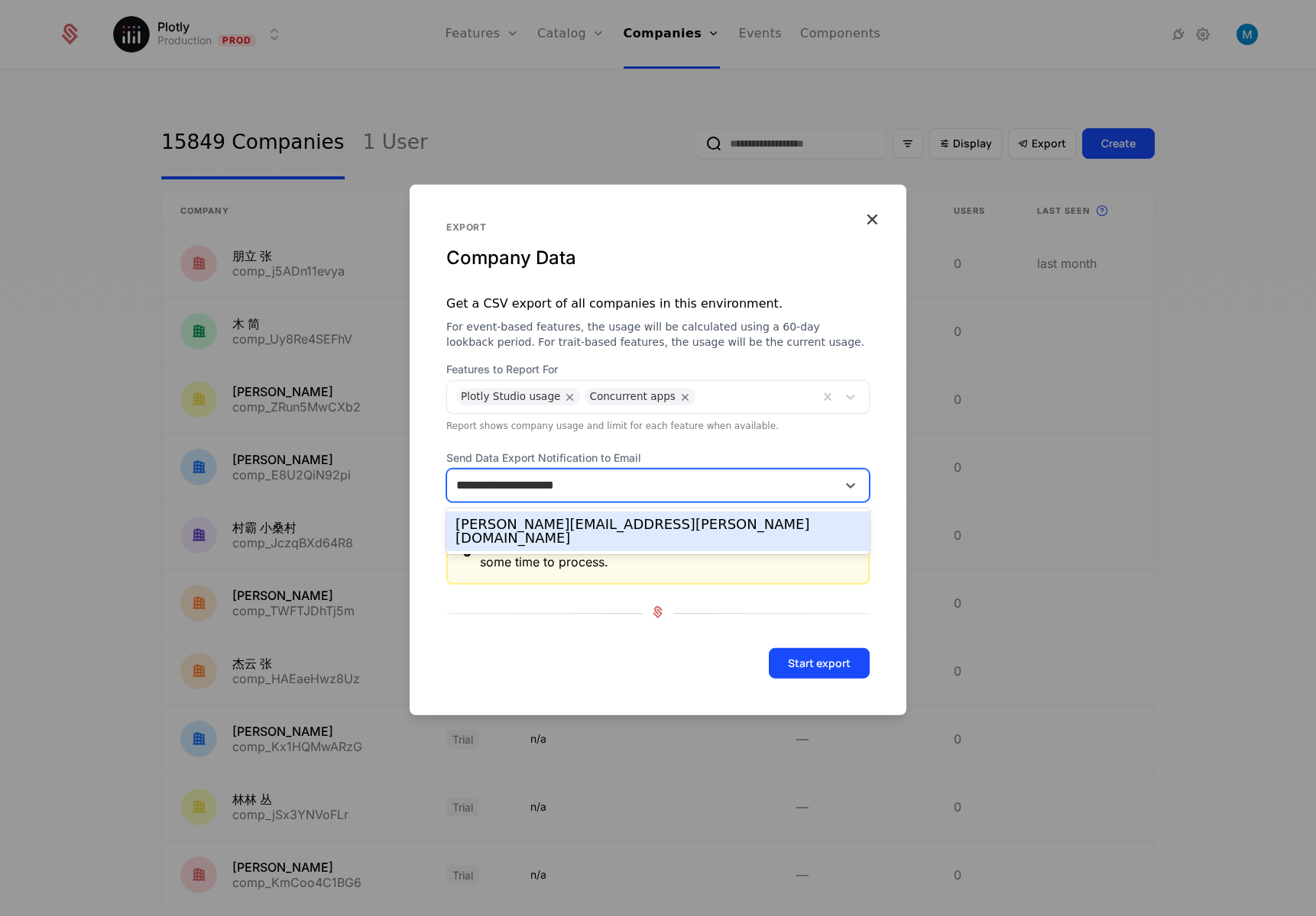
click at [691, 524] on div "[PERSON_NAME][EMAIL_ADDRESS][PERSON_NAME][DOMAIN_NAME]" at bounding box center [657, 532] width 405 height 28
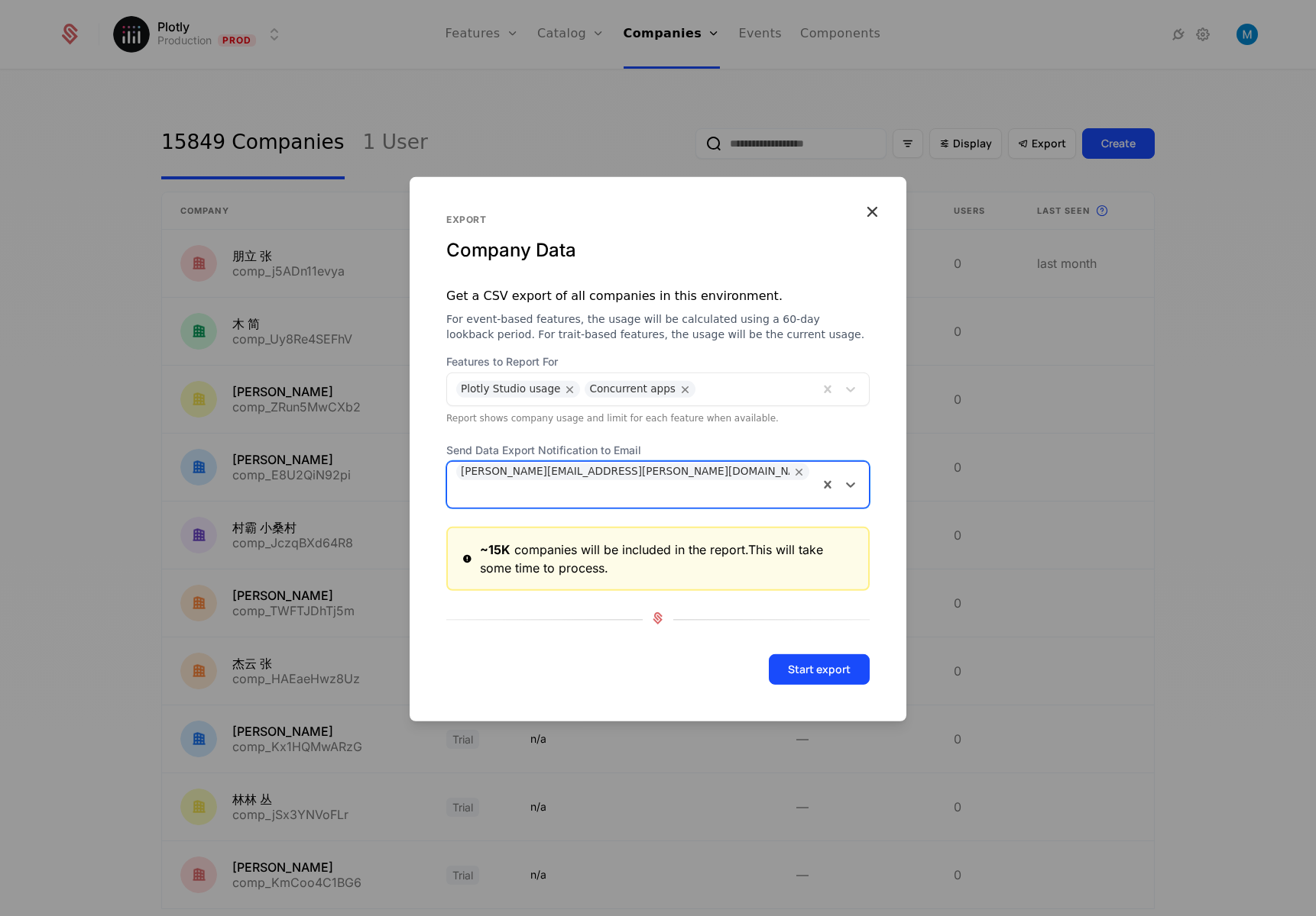
click at [789, 654] on button "Start export" at bounding box center [819, 669] width 101 height 30
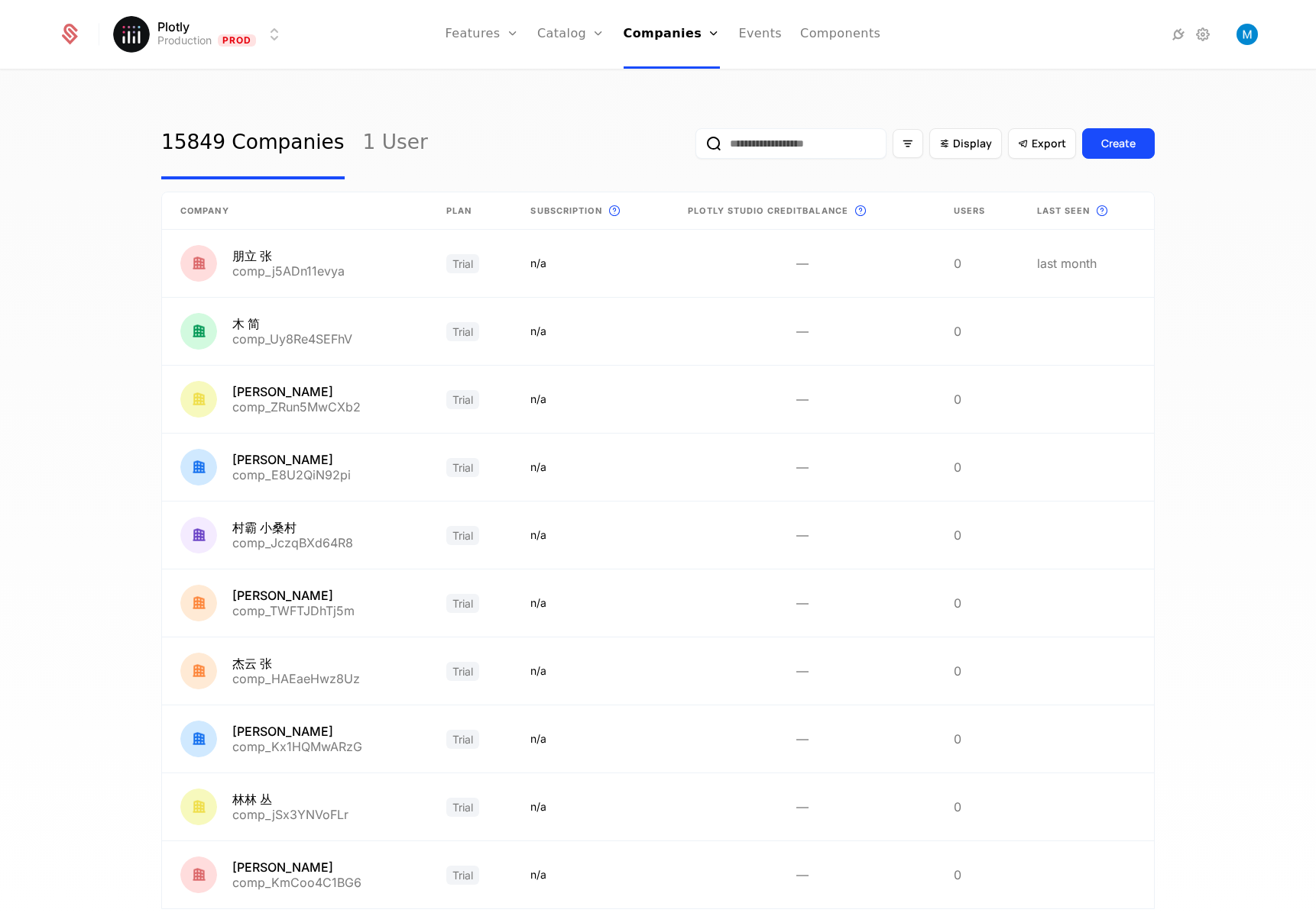
click at [819, 141] on input "email" at bounding box center [790, 143] width 191 height 30
click at [823, 124] on div "Display Export Create" at bounding box center [925, 144] width 460 height 72
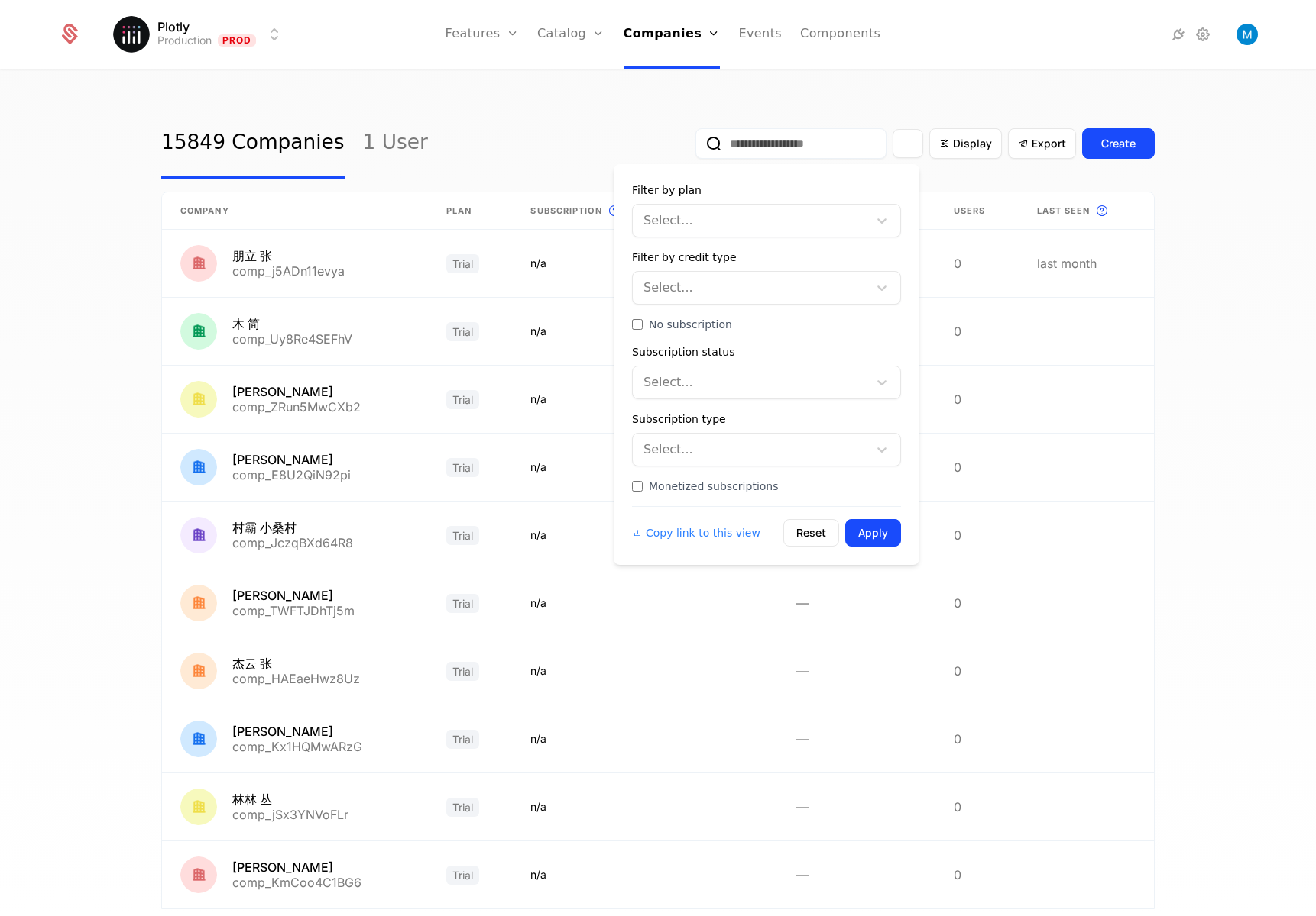
click at [908, 146] on icon "Filter options" at bounding box center [908, 144] width 14 height 14
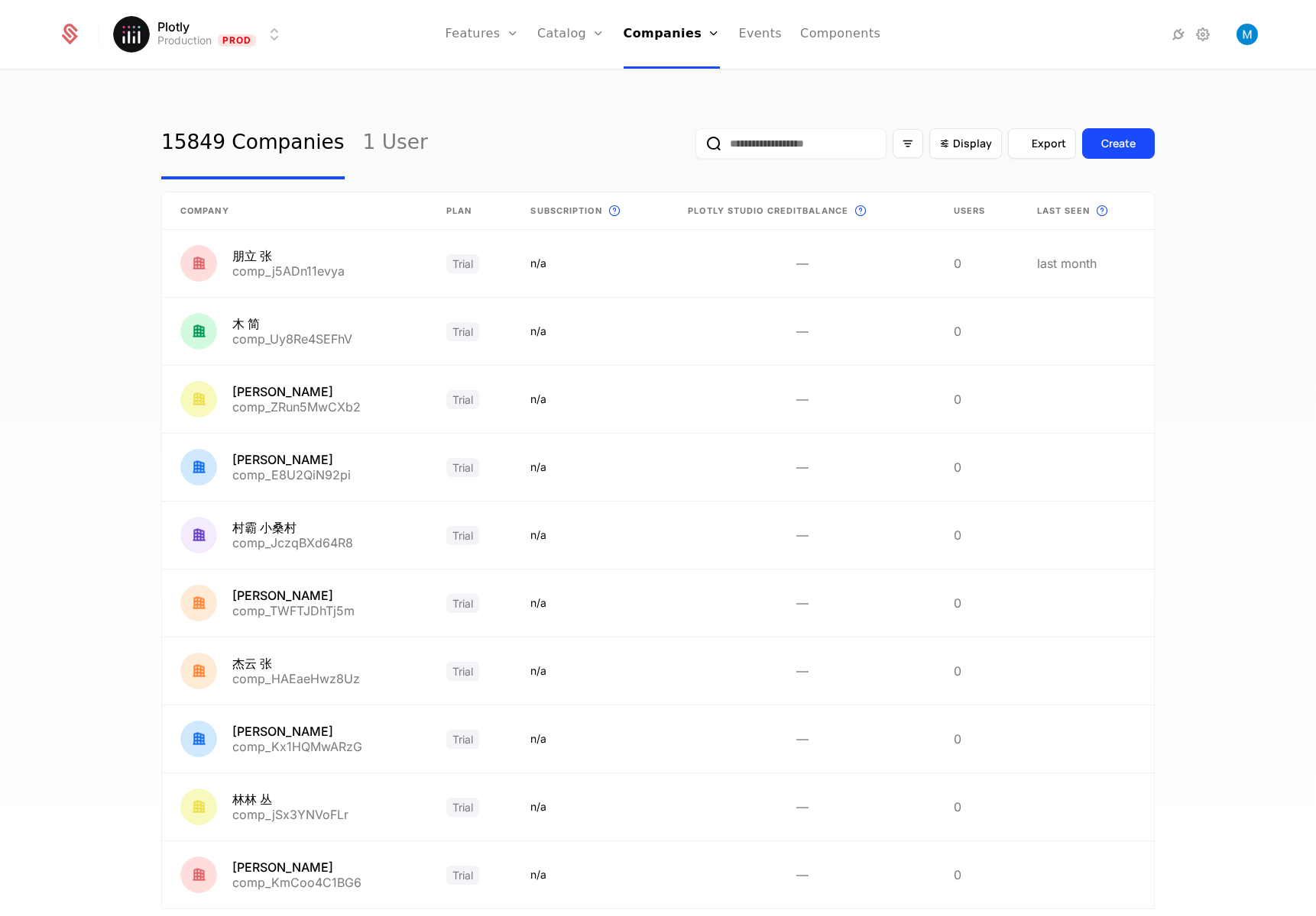
click at [1036, 144] on span "Export" at bounding box center [1049, 144] width 35 height 16
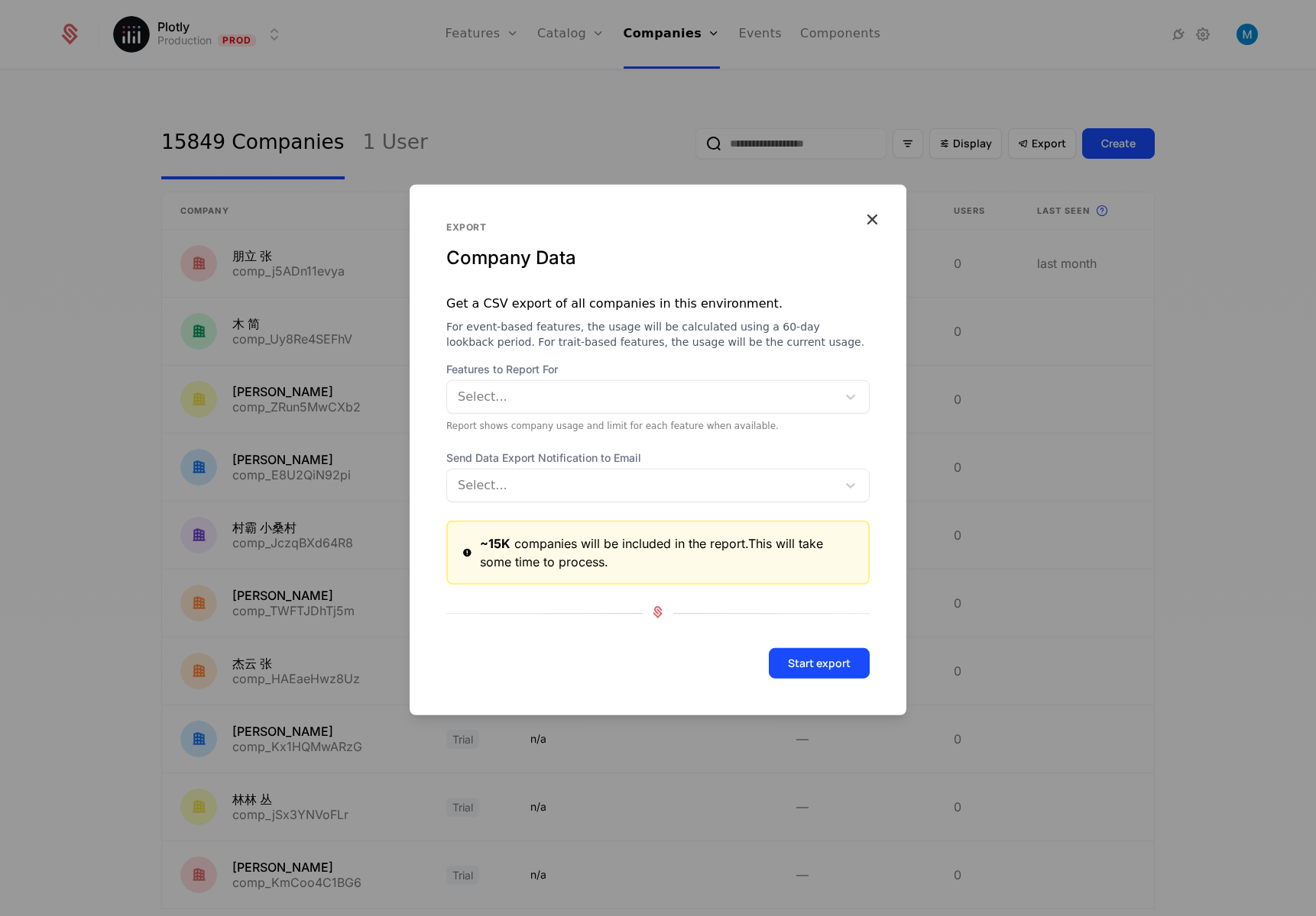
click at [561, 417] on div "Features to Report For Select... Report shows company usage and limit for each …" at bounding box center [658, 397] width 423 height 70
click at [565, 409] on div "Select..." at bounding box center [642, 397] width 390 height 24
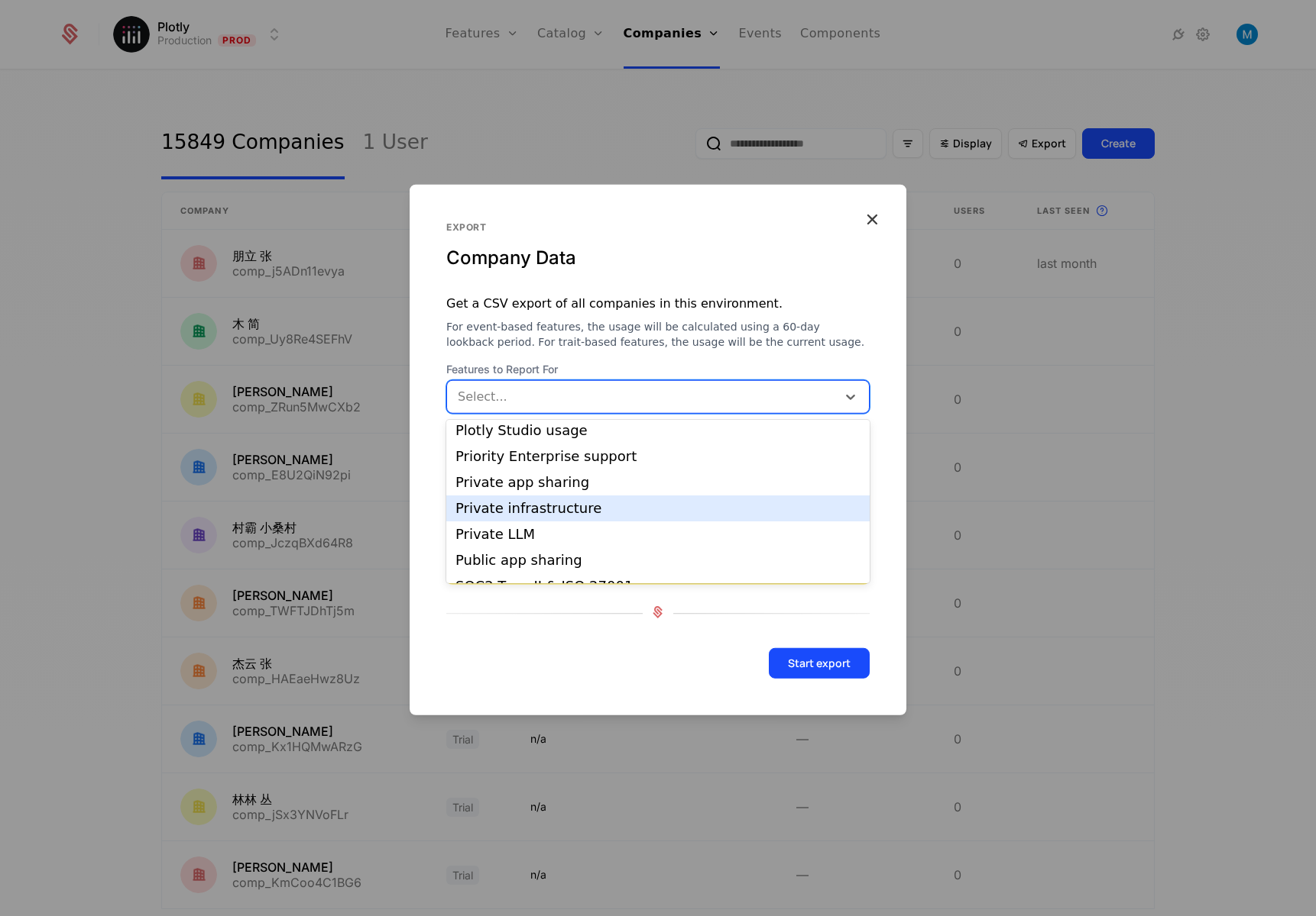
scroll to position [610, 0]
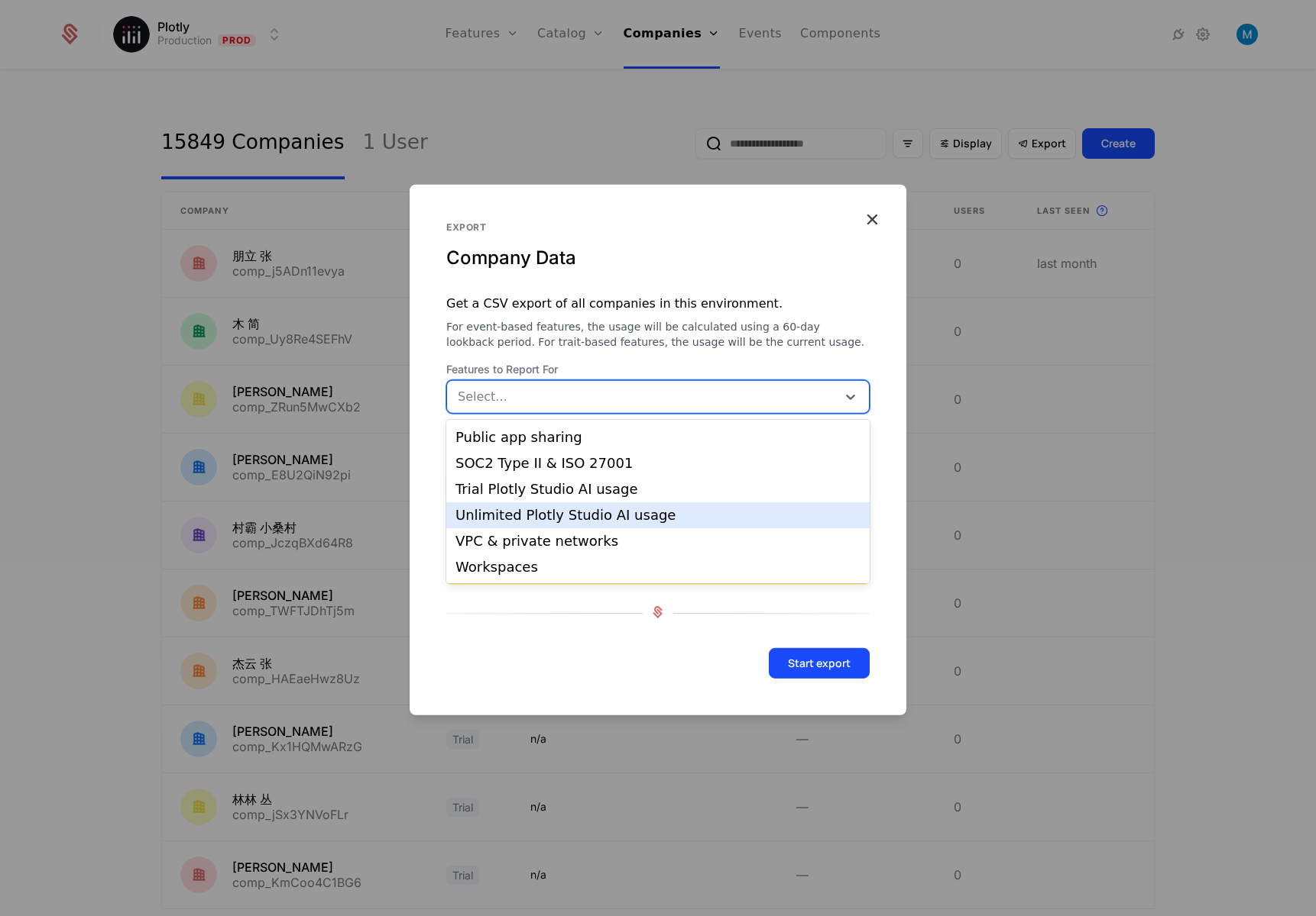
click at [642, 660] on div "Start export" at bounding box center [658, 663] width 423 height 30
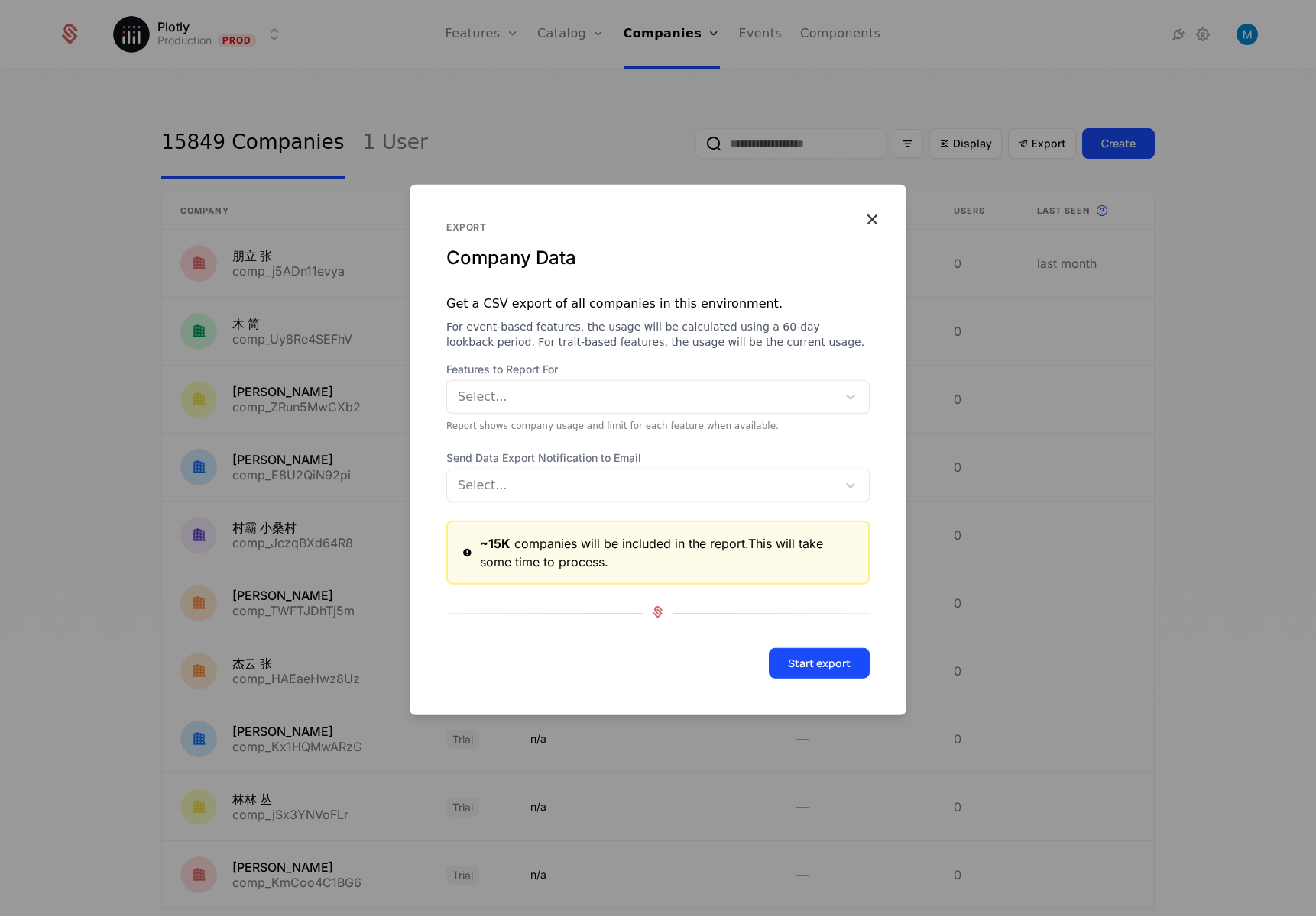
click at [878, 222] on icon "button" at bounding box center [871, 219] width 20 height 20
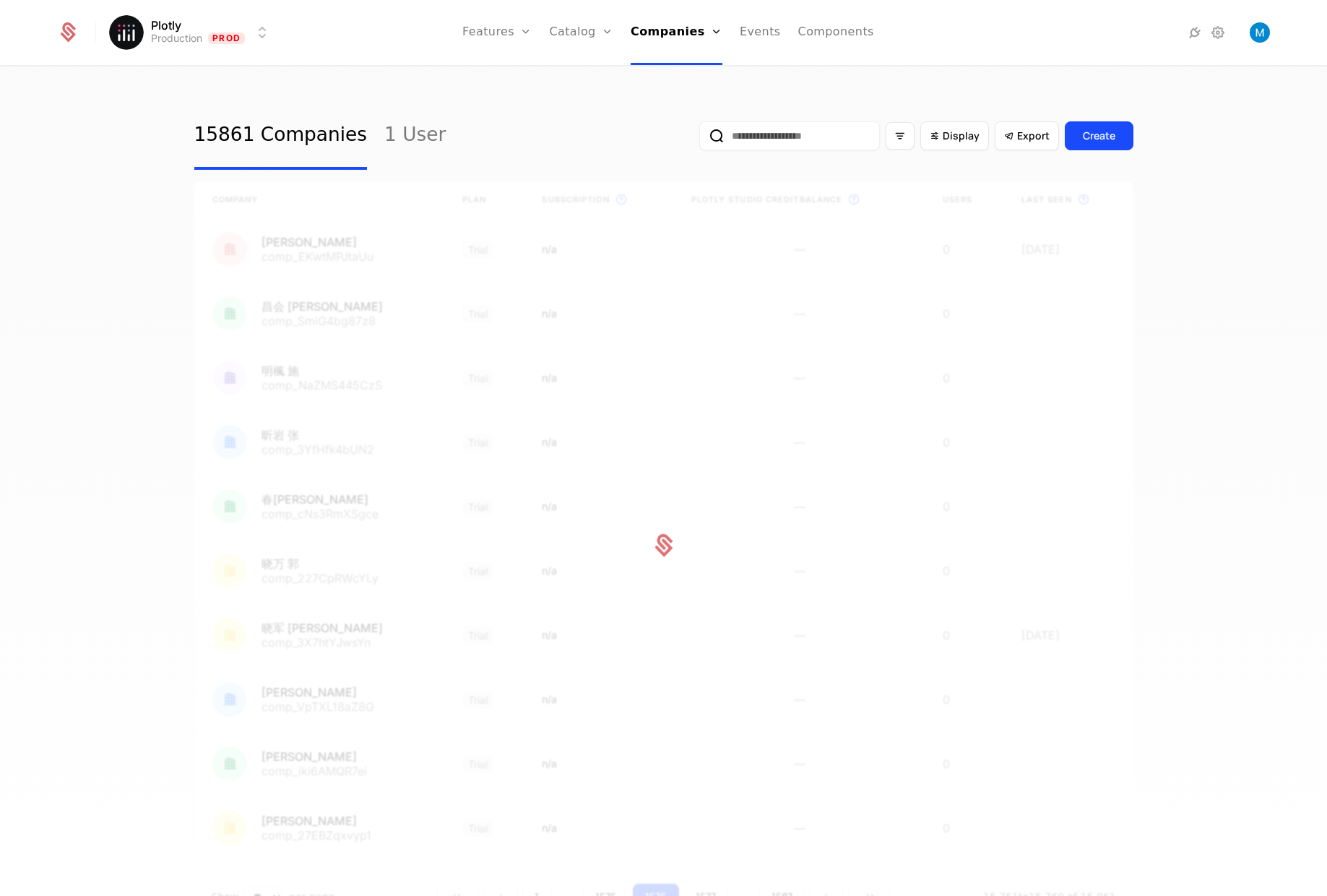
click at [798, 143] on input "email" at bounding box center [789, 135] width 180 height 29
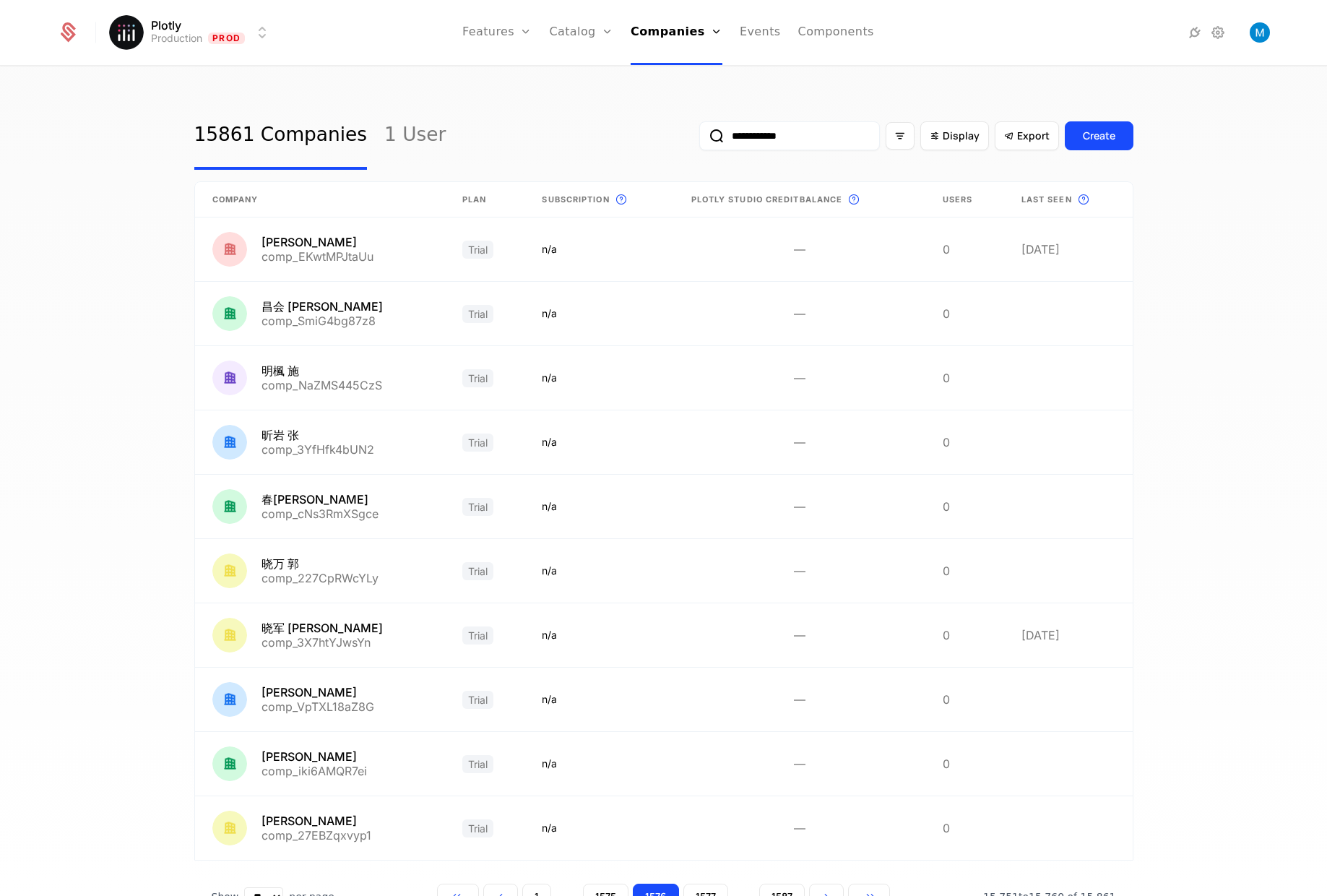
type input "**********"
click at [699, 139] on button "submit" at bounding box center [699, 139] width 0 height 0
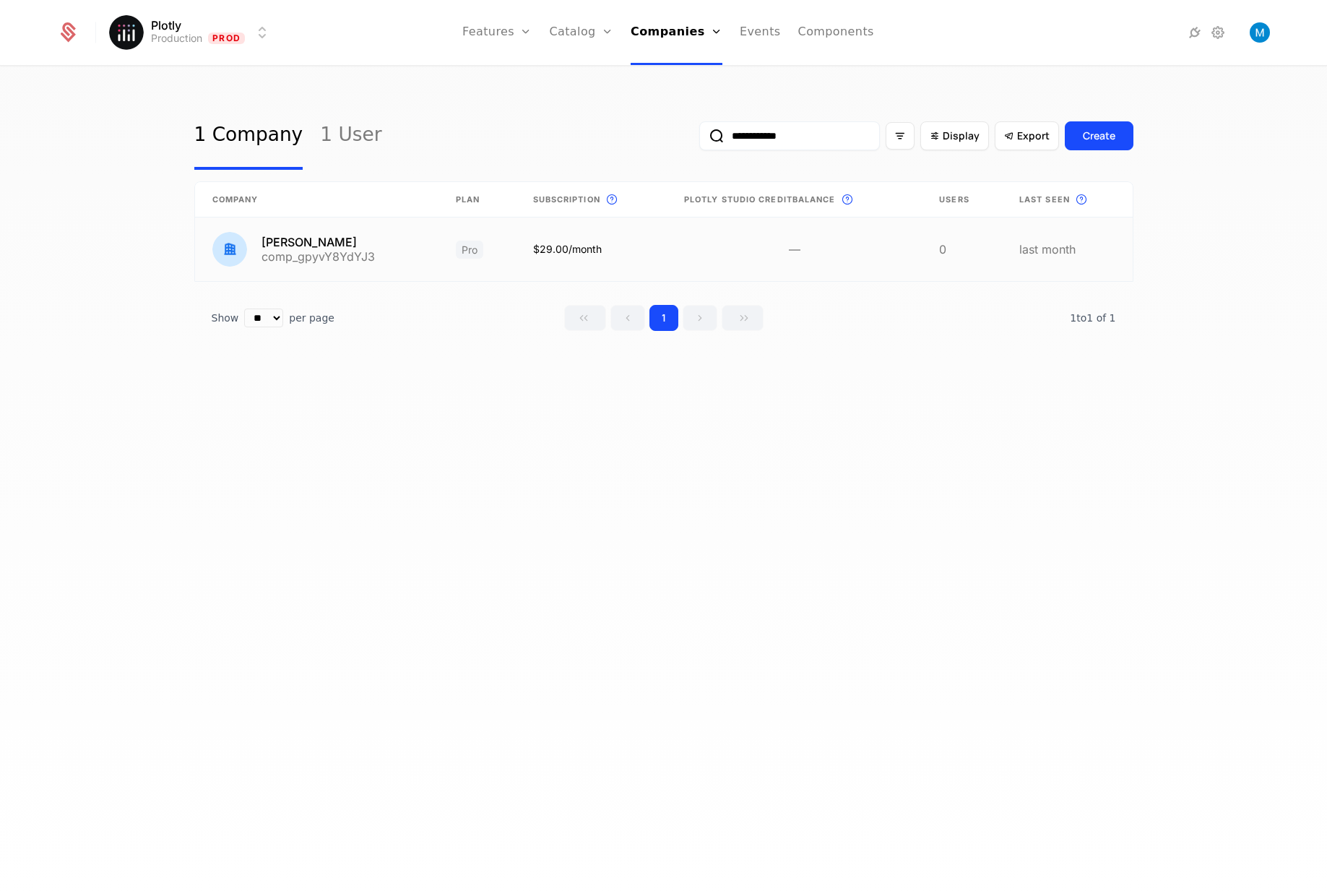
click at [274, 239] on link at bounding box center [317, 248] width 244 height 63
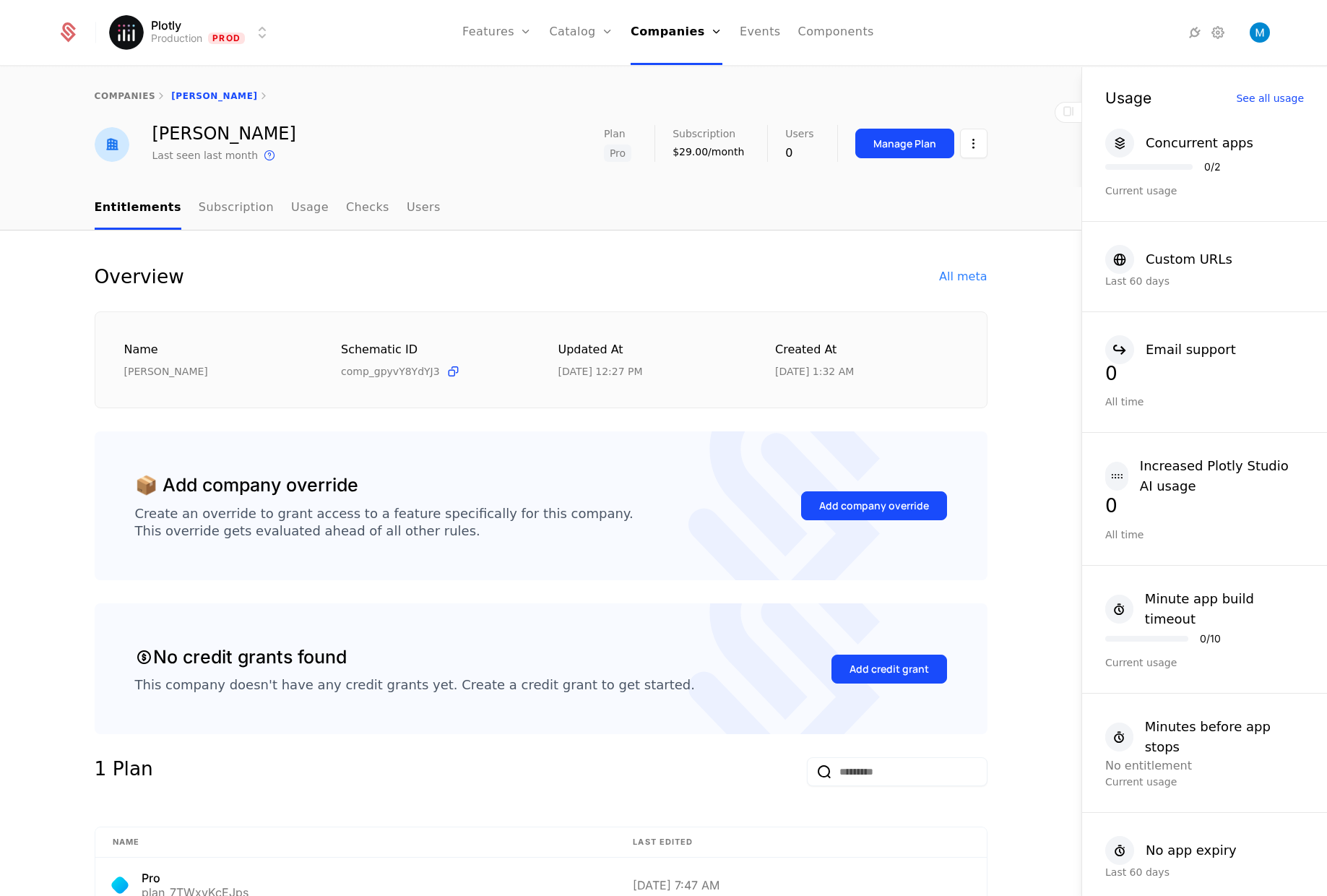
click at [220, 205] on link "Subscription" at bounding box center [235, 208] width 75 height 43
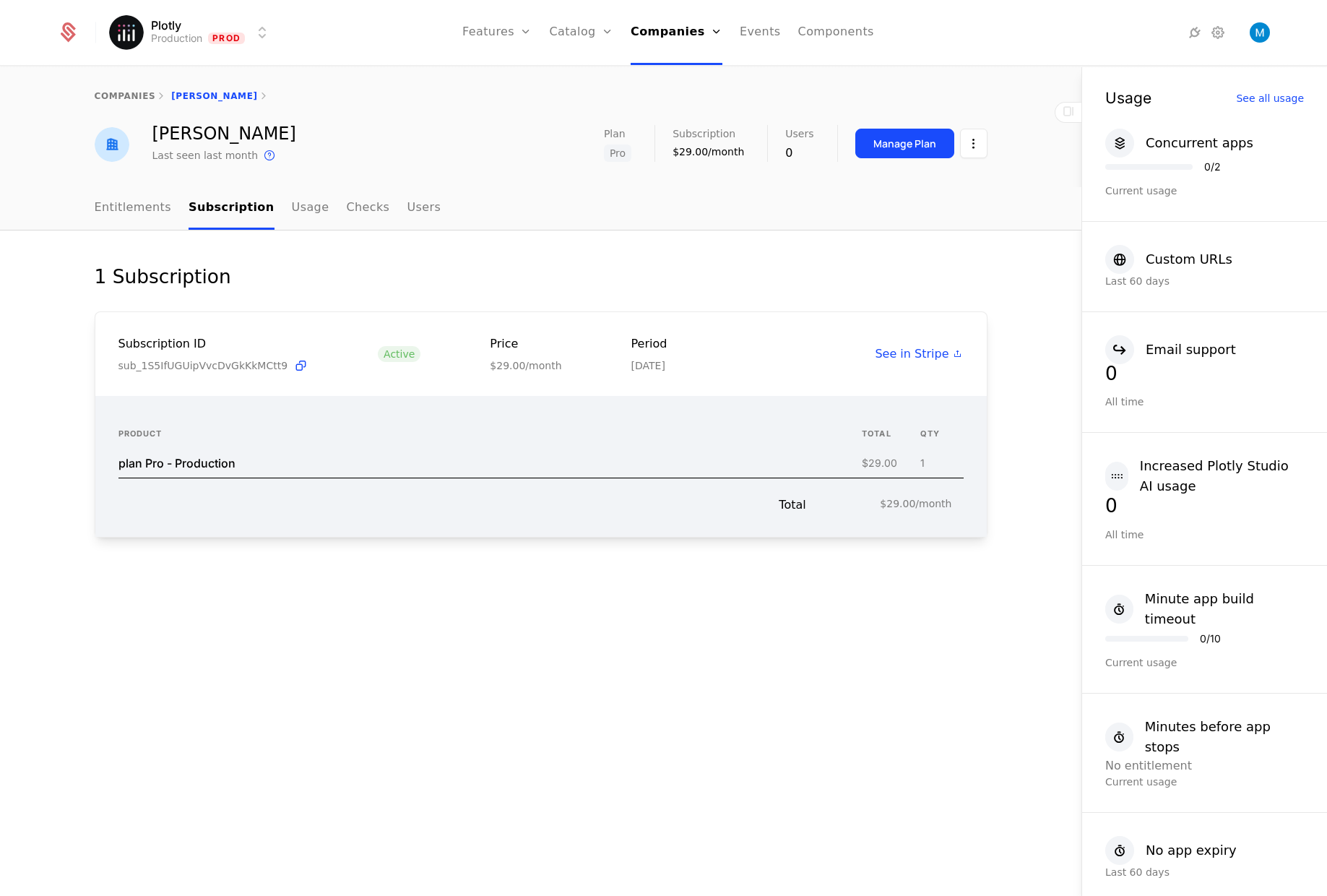
click at [139, 207] on link "Entitlements" at bounding box center [133, 208] width 77 height 43
